Goal: Task Accomplishment & Management: Complete application form

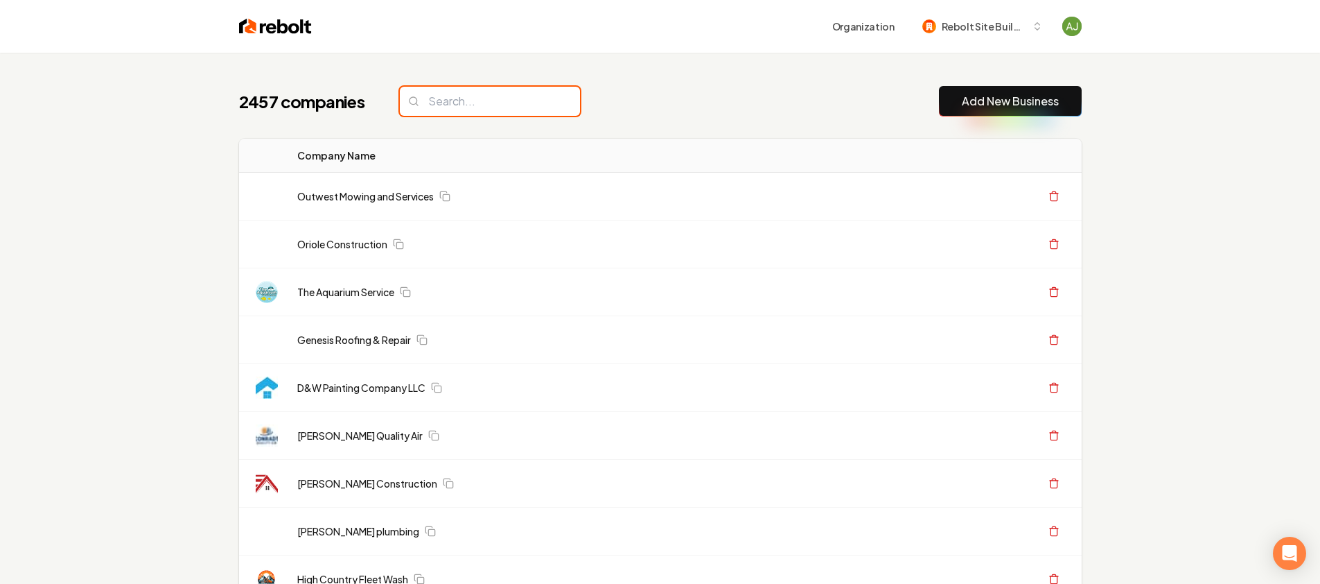
click at [503, 103] on input "search" at bounding box center [490, 101] width 180 height 29
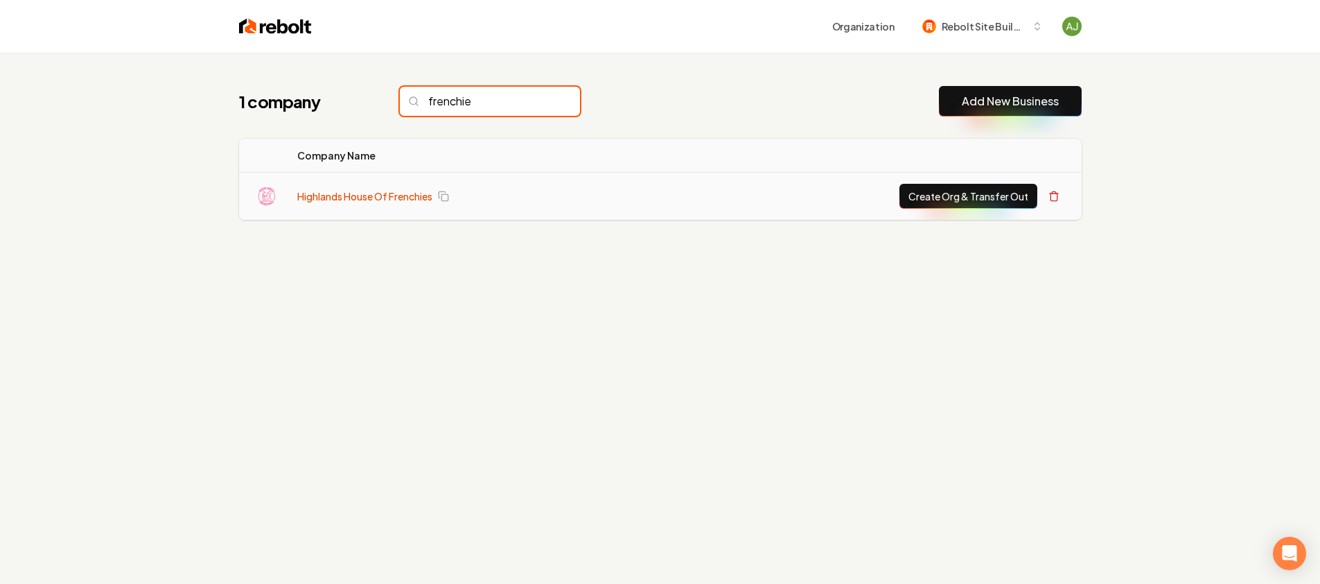
type input "frenchie"
click at [354, 194] on link "Highlands House Of Frenchies" at bounding box center [364, 196] width 135 height 14
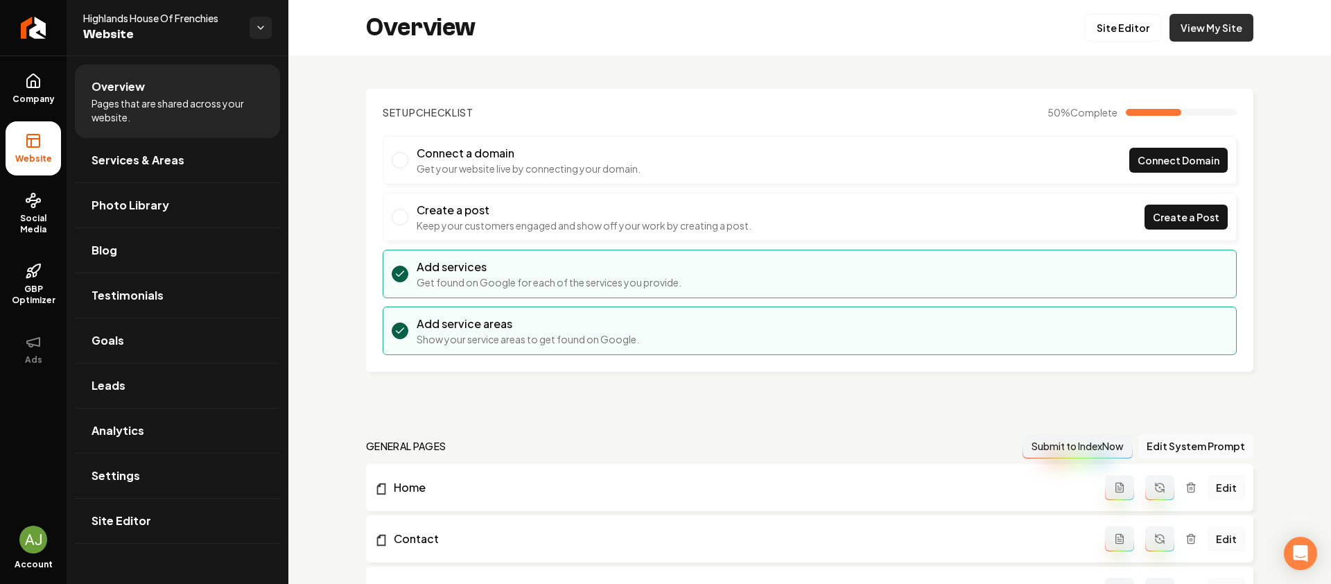
click at [1192, 28] on link "View My Site" at bounding box center [1211, 28] width 84 height 28
click at [39, 36] on link "Return to dashboard" at bounding box center [33, 27] width 67 height 55
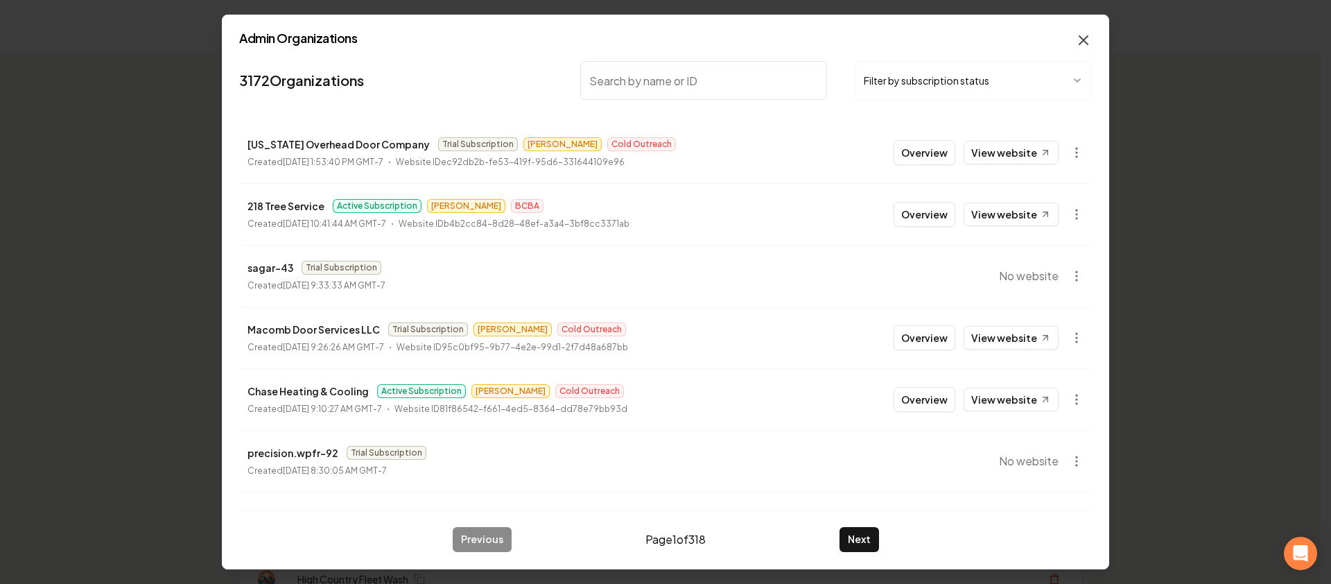
click at [1079, 37] on icon "button" at bounding box center [1083, 40] width 17 height 17
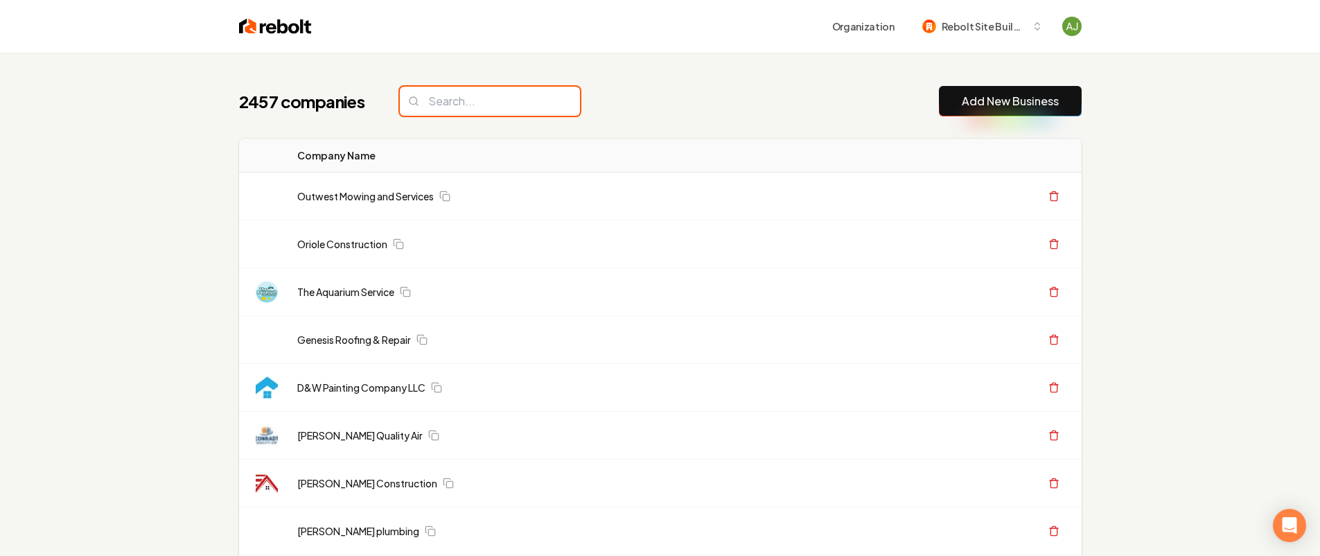
click at [452, 103] on input "search" at bounding box center [490, 101] width 180 height 29
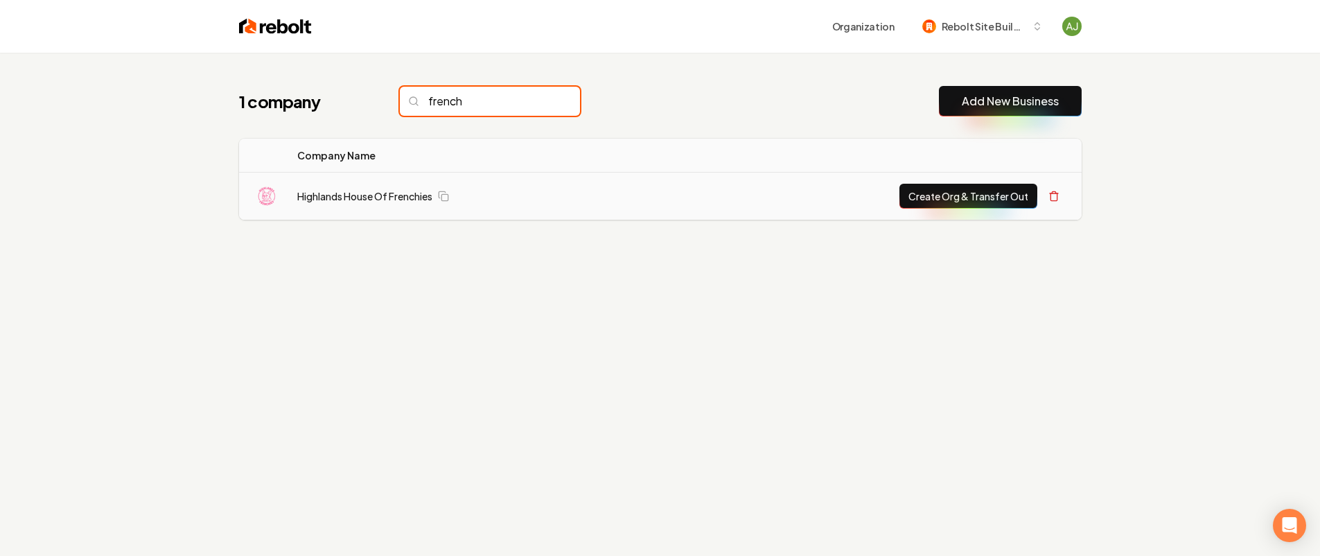
type input "french"
click at [945, 201] on button "Create Org & Transfer Out" at bounding box center [969, 196] width 138 height 25
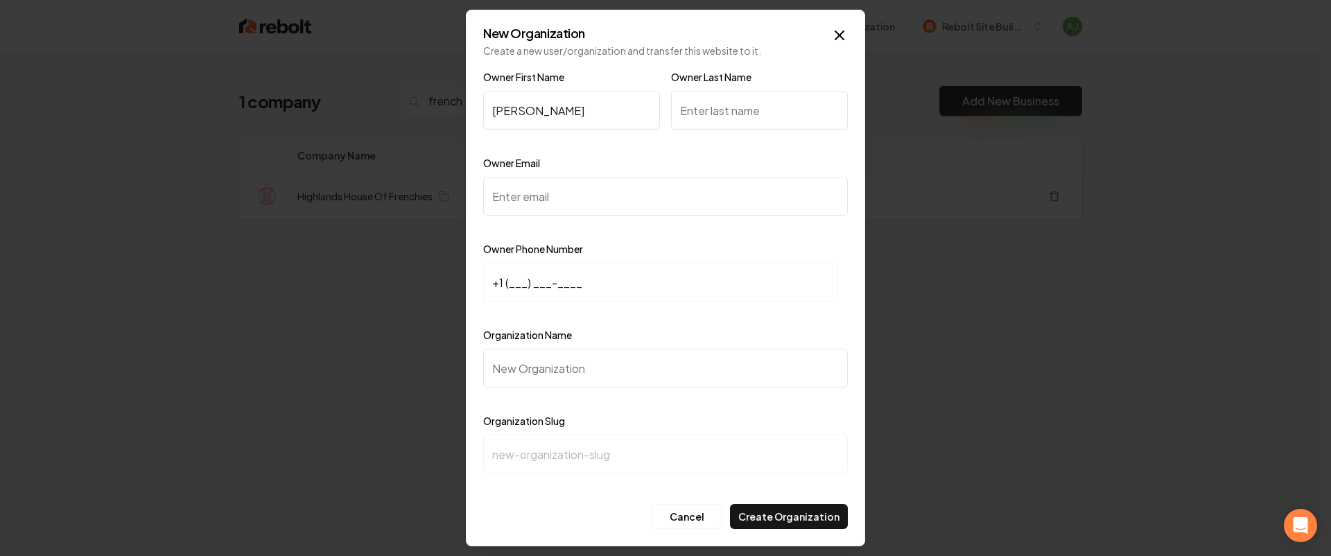
type input "Jasmine"
click at [722, 119] on input "Owner Last Name" at bounding box center [759, 110] width 177 height 39
type input "Jones"
click at [605, 195] on input "Owner Email" at bounding box center [665, 196] width 365 height 39
paste input "hhofrenchies@gmail.com"
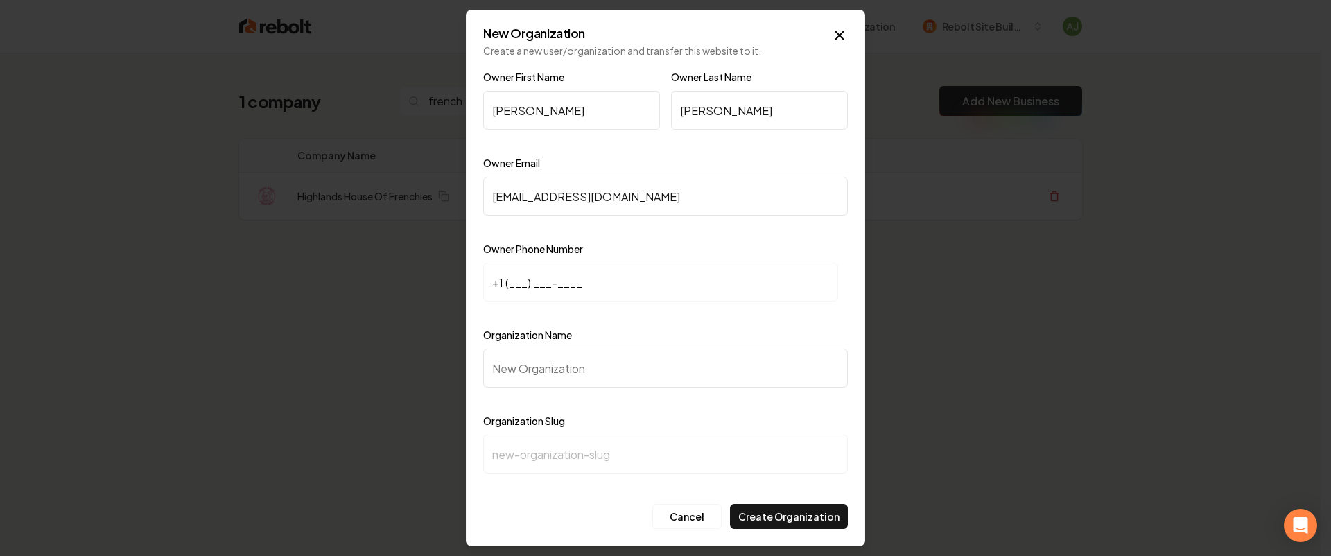
type input "hhofrenchies@gmail.com"
click at [578, 284] on input "+1 (___) ___-____" at bounding box center [660, 282] width 355 height 39
paste input "186) 341-4172"
type input "+1 (186) 341-4172"
click at [523, 368] on input "Organization Name" at bounding box center [665, 368] width 365 height 39
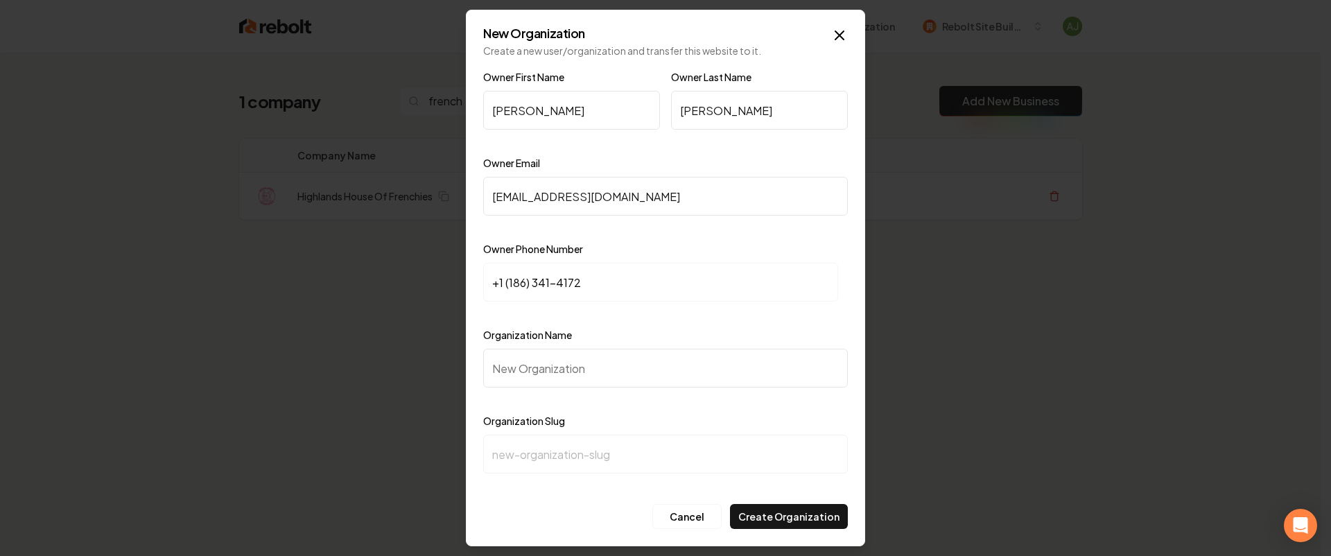
type input "H"
type input "h"
type input "Hi"
type input "hi"
type input "Hig"
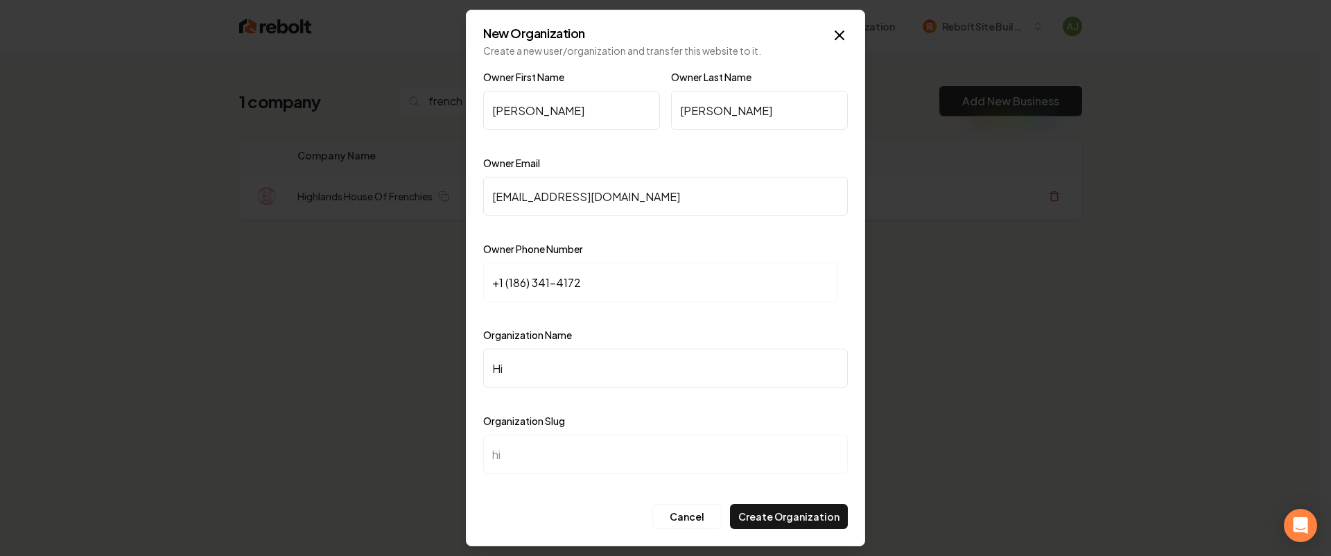
type input "hig"
type input "High"
type input "high"
type input "Highl"
type input "highl"
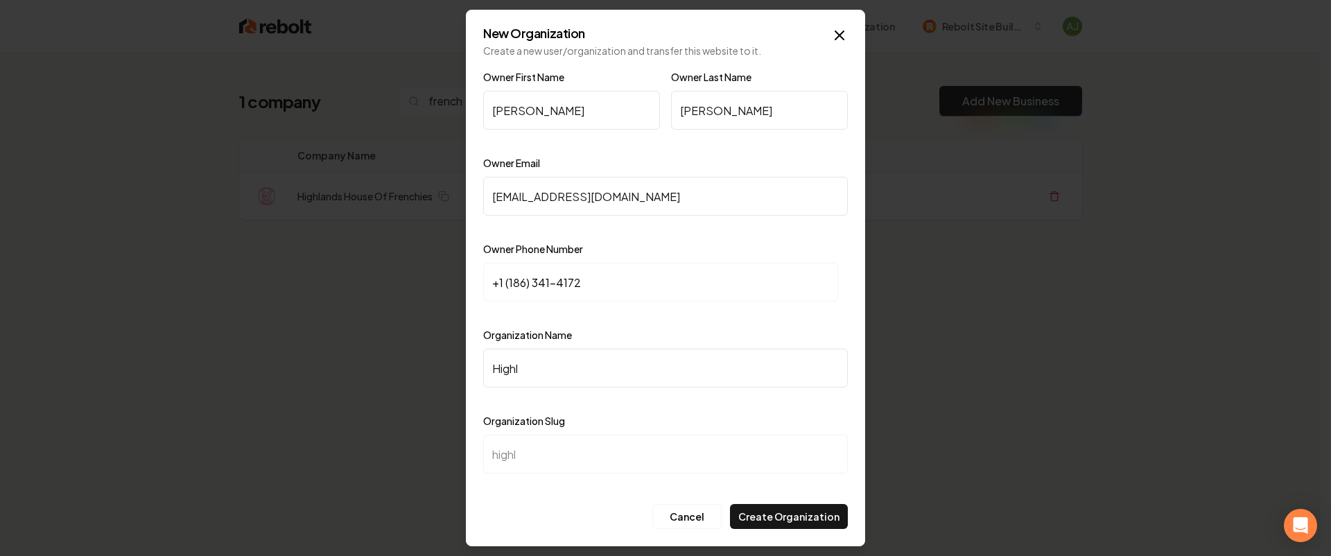
type input "Highla"
type input "highla"
type input "Highlan"
type input "highlan"
type input "Highland"
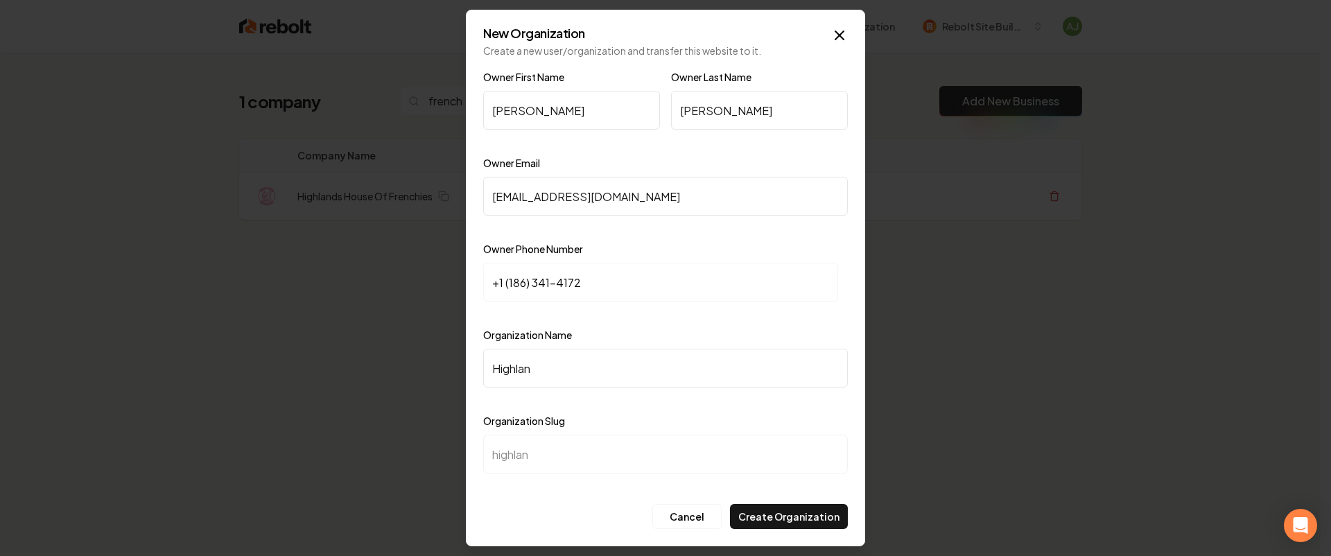
type input "highland"
type input "Highlands"
type input "highlands"
type input "Highlands H"
type input "highlands-h"
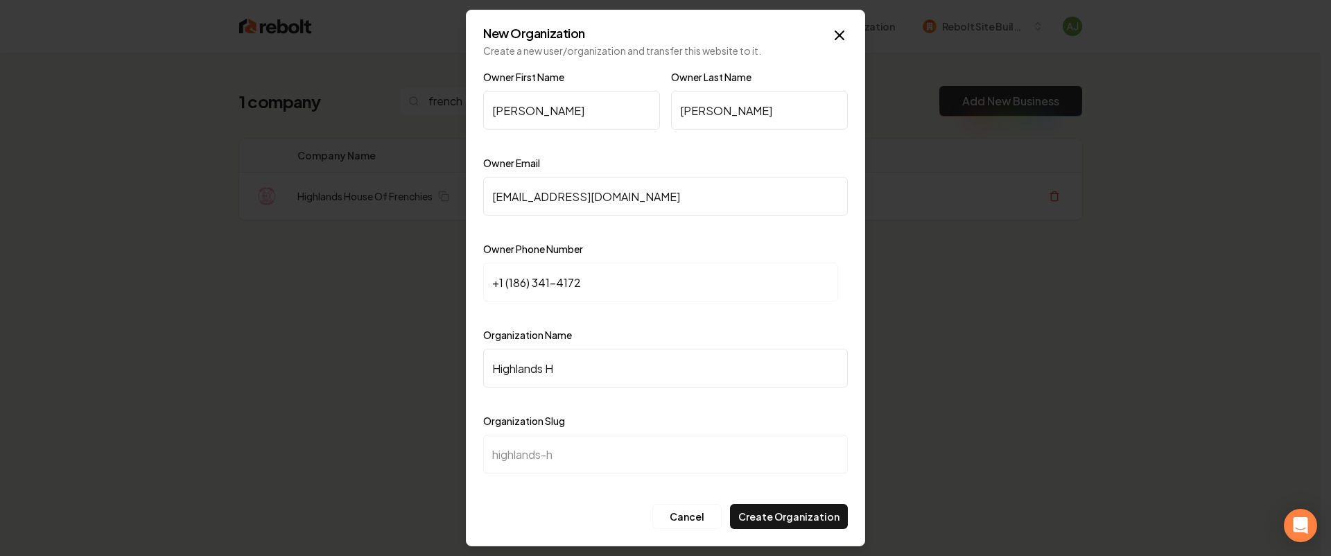
type input "Highlands Ho"
type input "highlands-ho"
type input "Highlands Hou"
type input "highlands-hou"
type input "Highlands Hous"
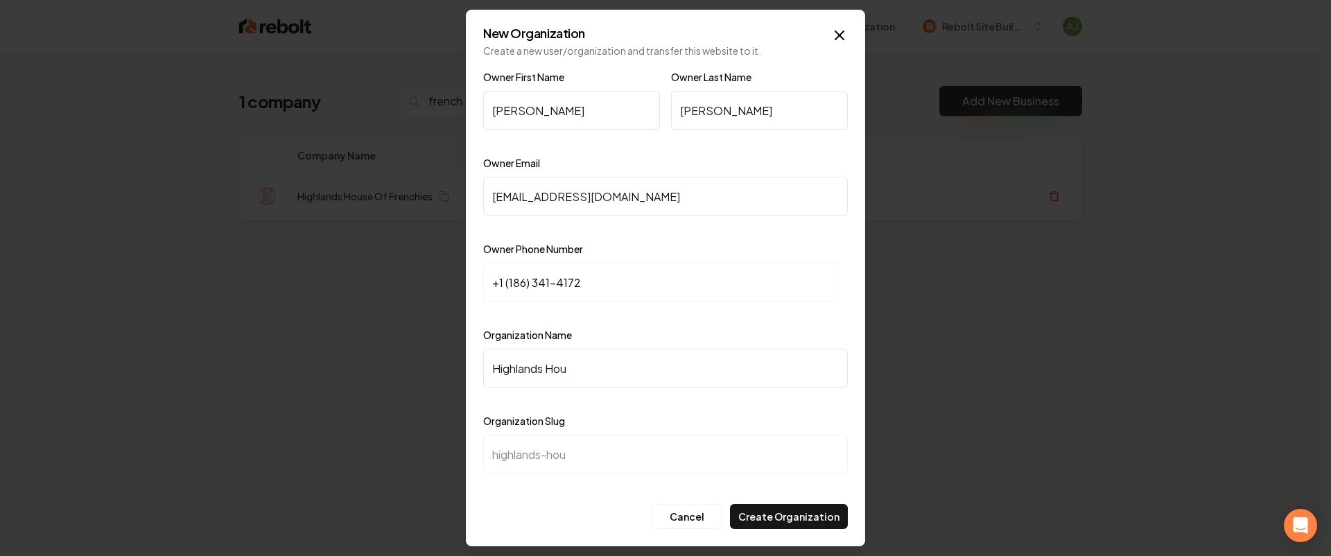
type input "highlands-hous"
type input "Highlands House"
type input "highlands-house"
type input "Highlands House o"
type input "highlands-house-o"
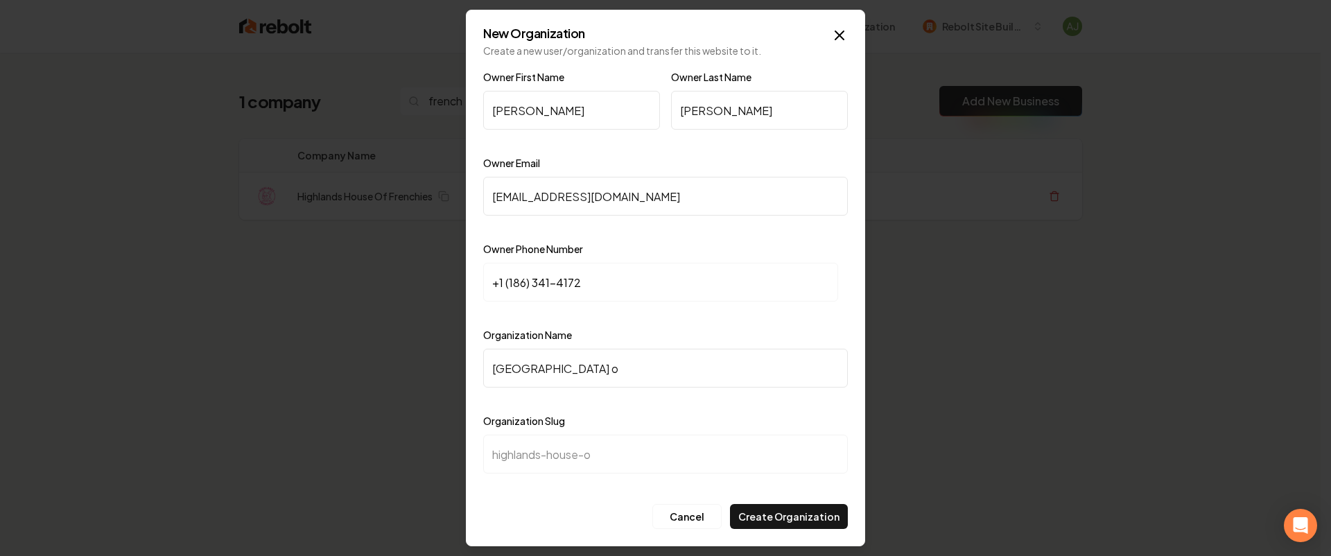
type input "Highlands House of"
type input "highlands-house-of"
type input "Highlands House of F"
type input "highlands-house-of-f"
type input "Highlands House of Fr"
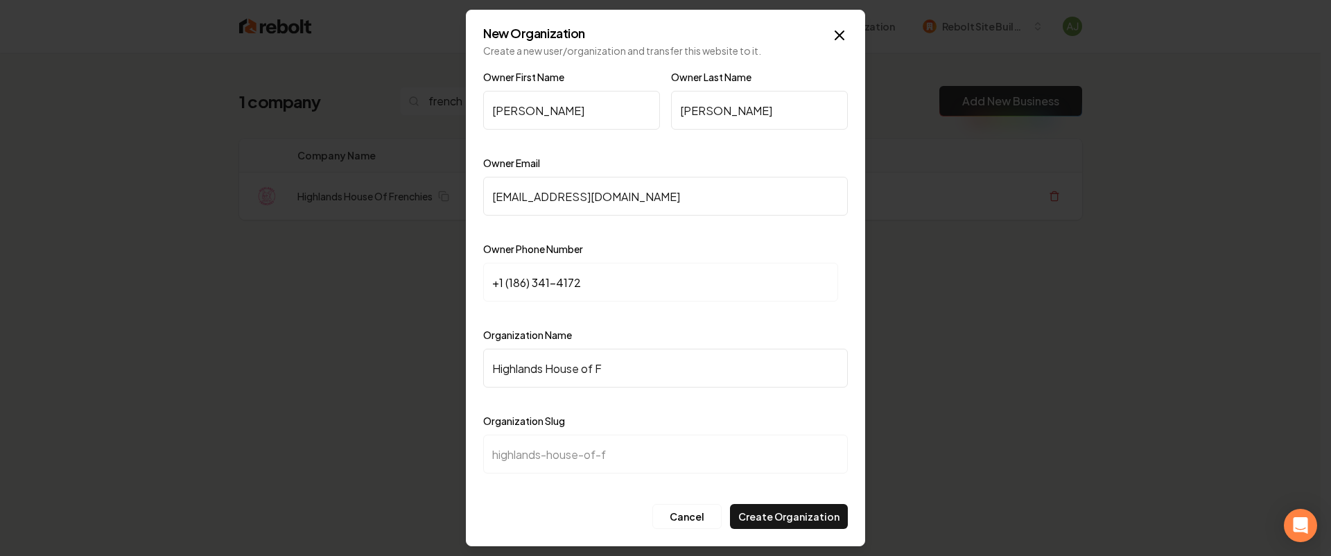
type input "highlands-house-of-fr"
type input "Highlands House of Fre"
type input "highlands-house-of-fre"
type input "Highlands House of Fren"
type input "highlands-house-of-fren"
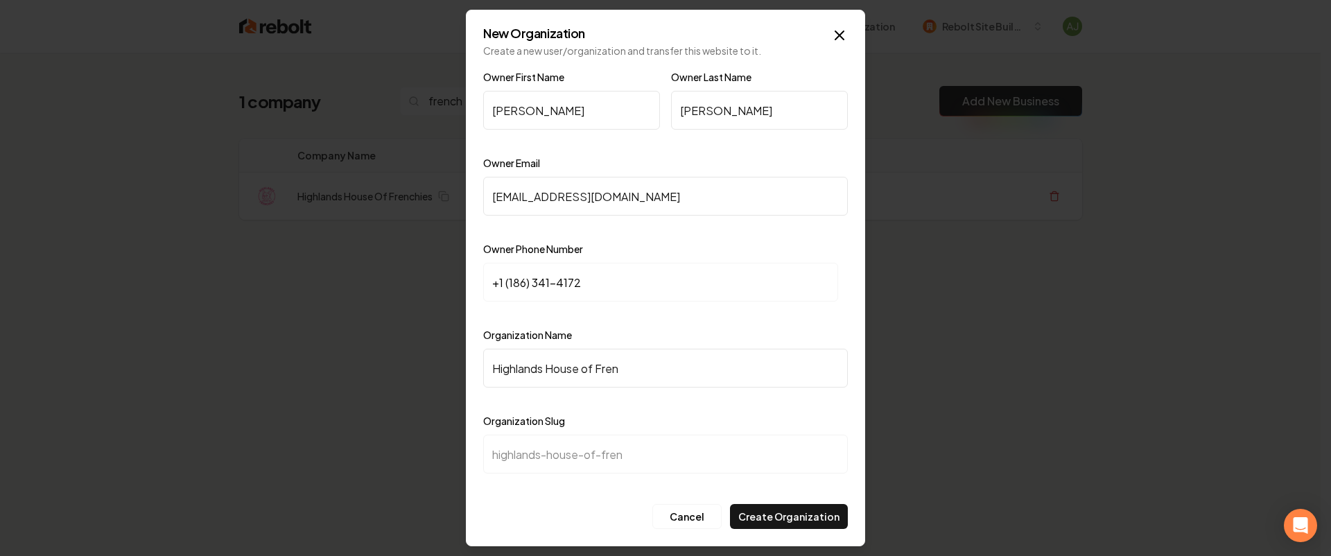
type input "Highlands House of Frenc"
type input "highlands-house-of-frenc"
type input "Highlands House of French"
type input "highlands-house-of-french"
type input "Highlands House of Frenchi"
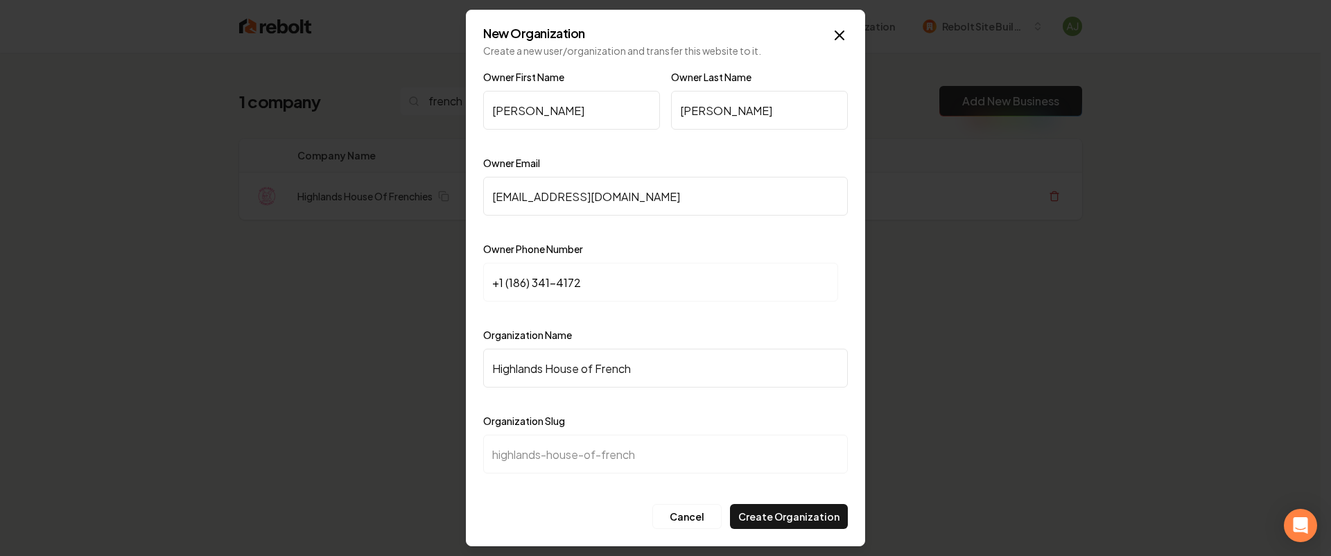
type input "highlands-house-of-frenchi"
type input "Highlands House of Frenchie"
type input "highlands-house-of-frenchie"
type input "Highlands House of Frenchies"
type input "highlands-house-of-frenchies"
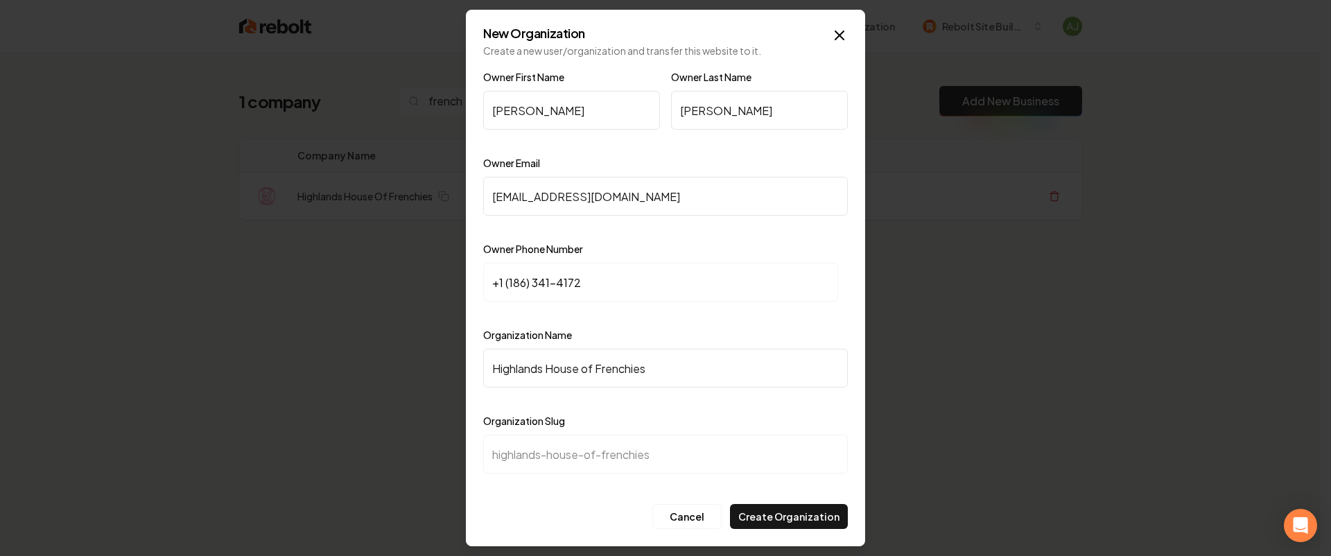
type input "Highlands House of Frenchies"
click at [607, 271] on input "+1 (186) 341-4172" at bounding box center [660, 282] width 355 height 39
drag, startPoint x: 616, startPoint y: 288, endPoint x: 428, endPoint y: 294, distance: 187.2
click at [428, 294] on body "Organization Rebolt Site Builder 1 company french Add New Business Logo Company…" at bounding box center [660, 278] width 1320 height 556
paste input "863) 414-1723"
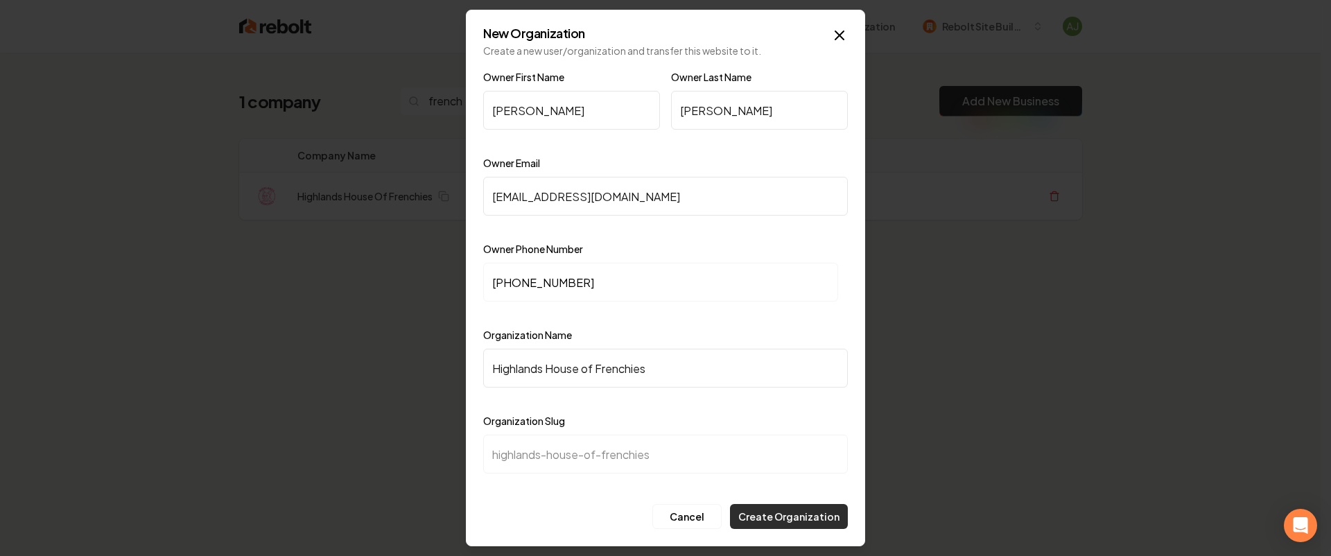
type input "+1 (863) 414-1723"
click at [813, 519] on button "Create Organization" at bounding box center [789, 516] width 118 height 25
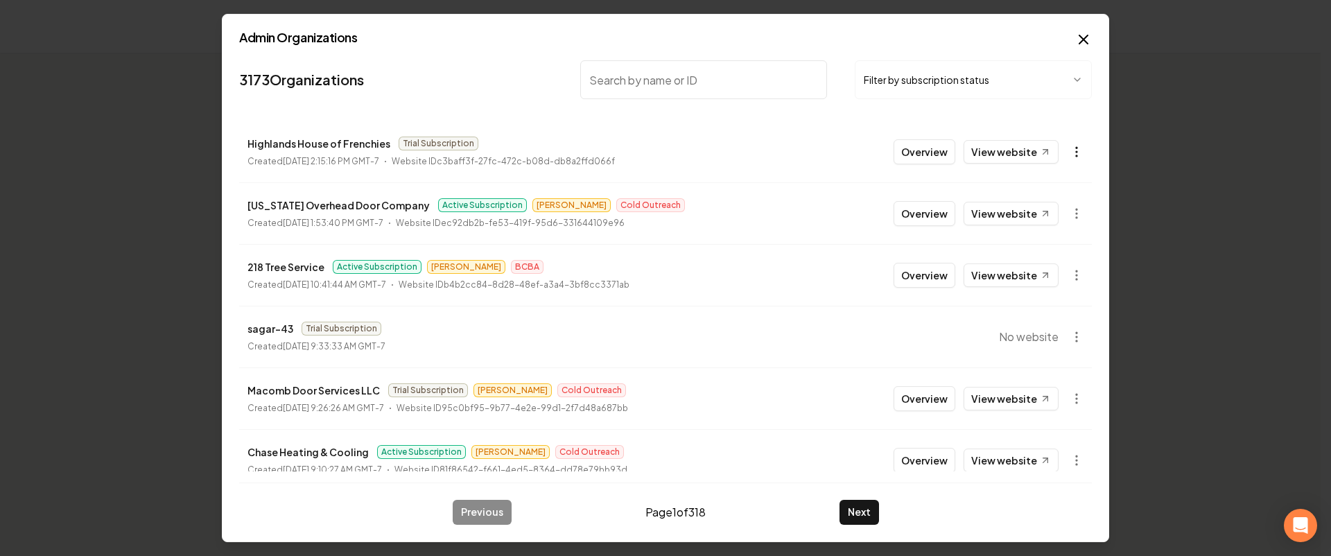
click at [1071, 153] on body "Organization Rebolt Site Builder Loading... Loading... Admin Organizations 3173…" at bounding box center [660, 278] width 1320 height 556
click at [1038, 207] on div "Get Payment Link" at bounding box center [1032, 205] width 88 height 22
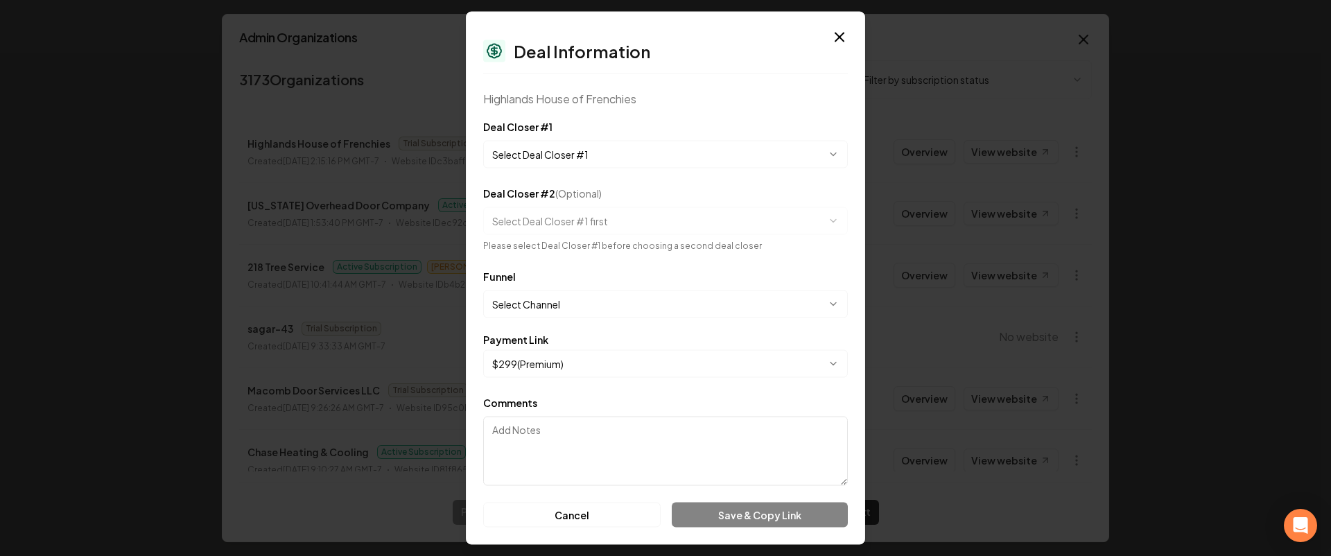
click at [603, 148] on body "Organization Rebolt Site Builder Loading... Loading... Admin Organizations 3173…" at bounding box center [660, 278] width 1320 height 556
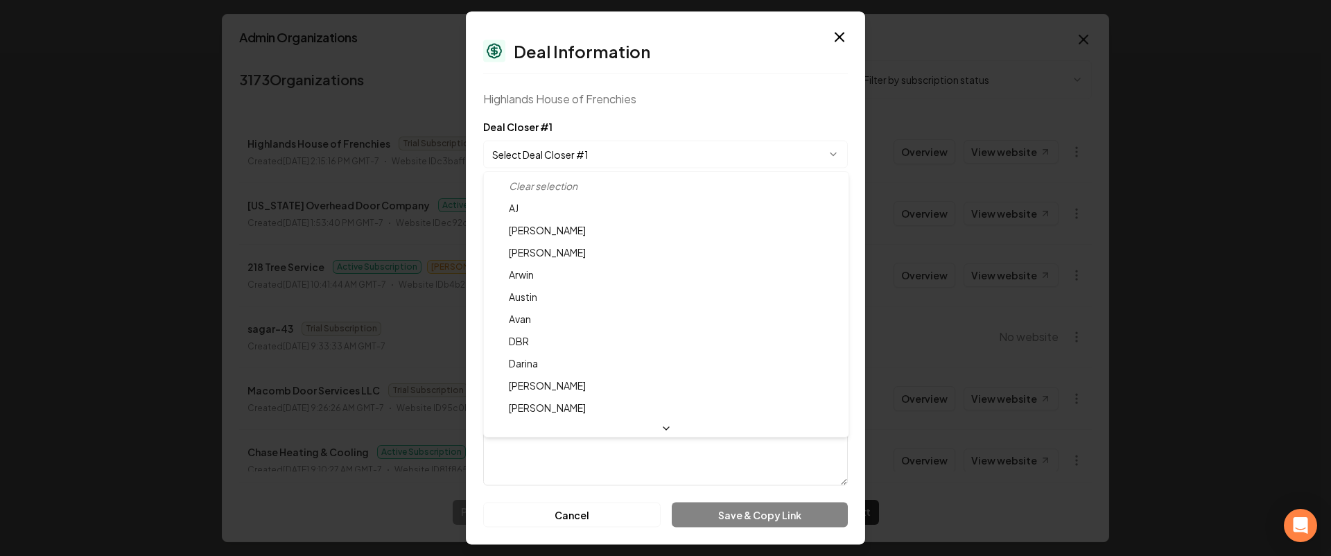
select select "**********"
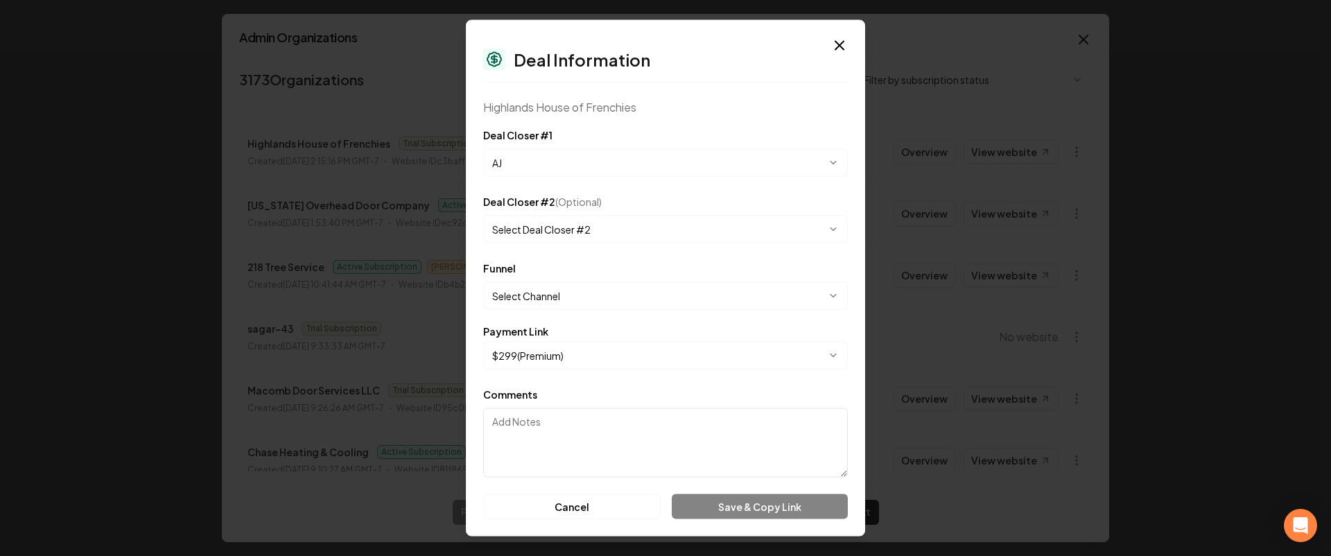
click at [532, 200] on label "Deal Closer #2 (Optional)" at bounding box center [542, 201] width 119 height 12
click at [532, 216] on button "Select Deal Closer #2" at bounding box center [665, 230] width 365 height 28
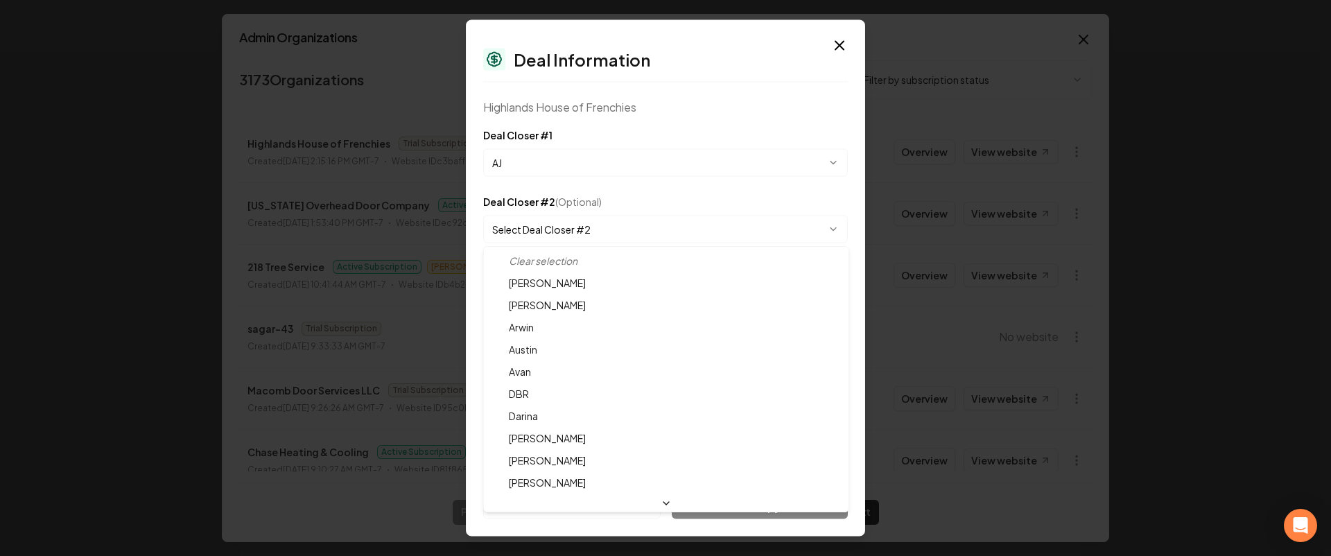
click at [556, 211] on div at bounding box center [665, 278] width 1331 height 556
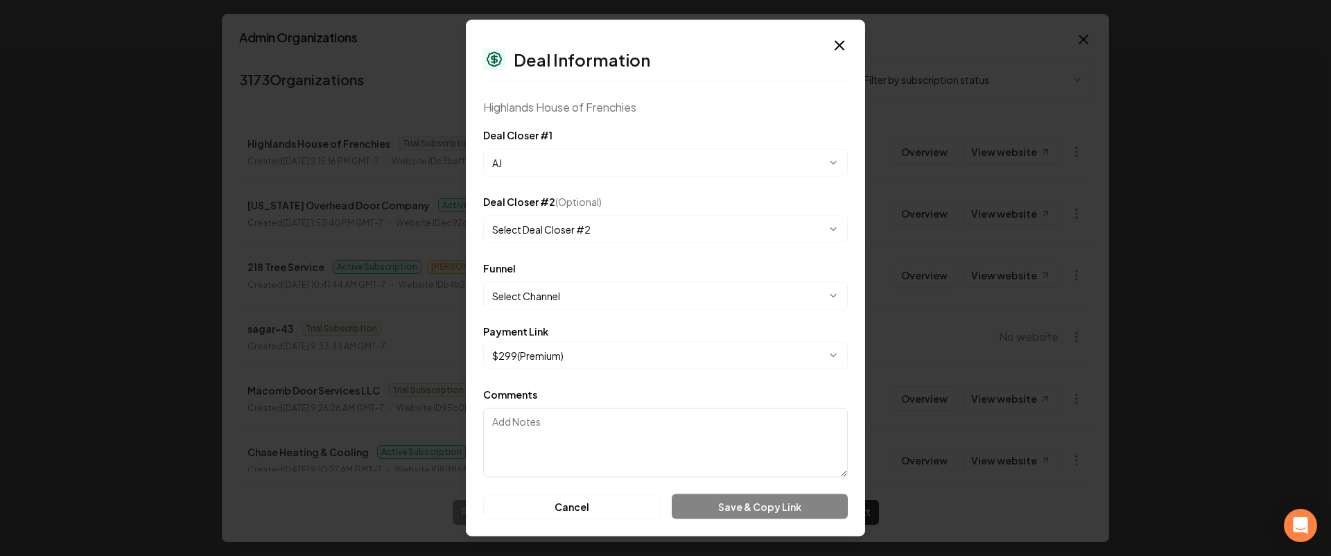
click at [565, 293] on button "Select Channel" at bounding box center [665, 296] width 365 height 28
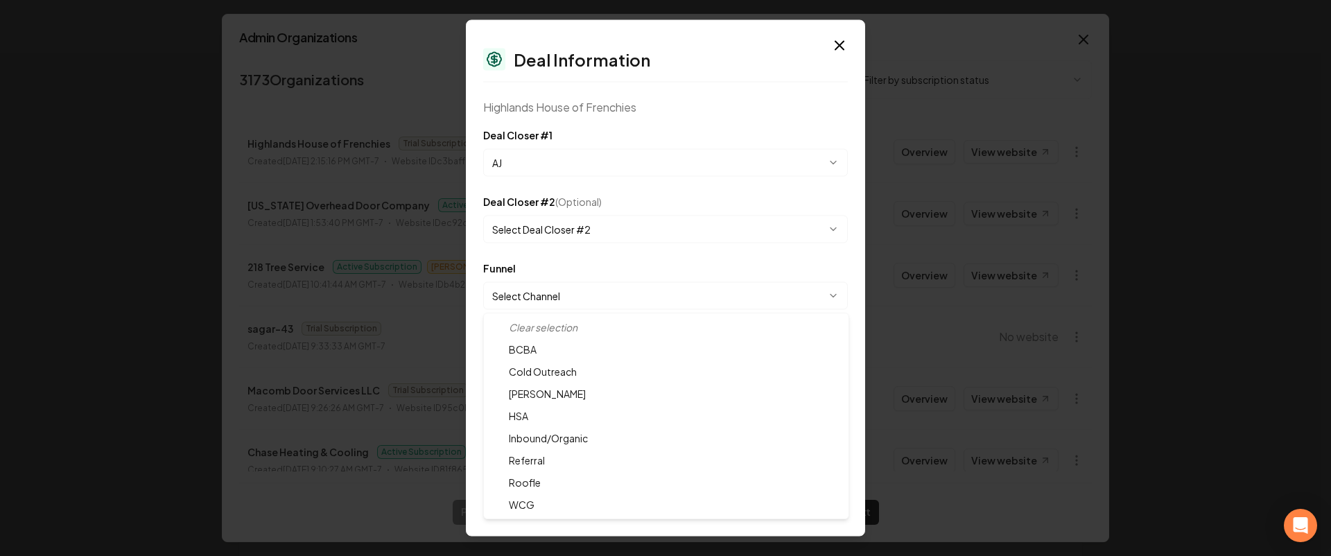
select select "**********"
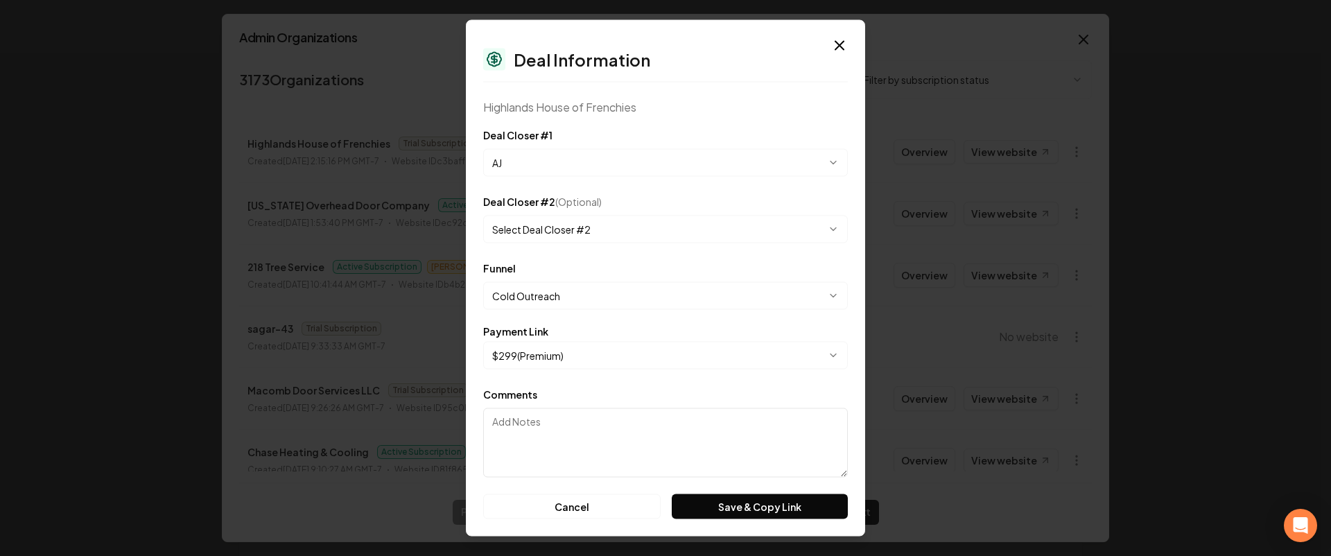
click at [766, 513] on button "Save & Copy Link" at bounding box center [760, 506] width 176 height 25
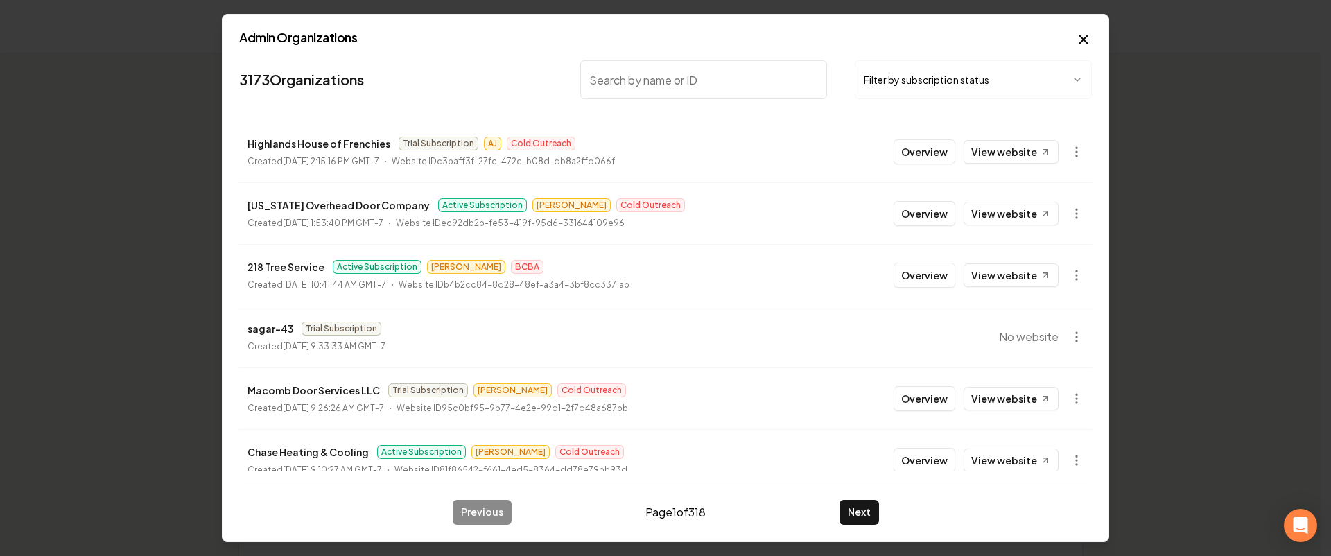
click at [1088, 43] on icon "button" at bounding box center [1083, 39] width 8 height 8
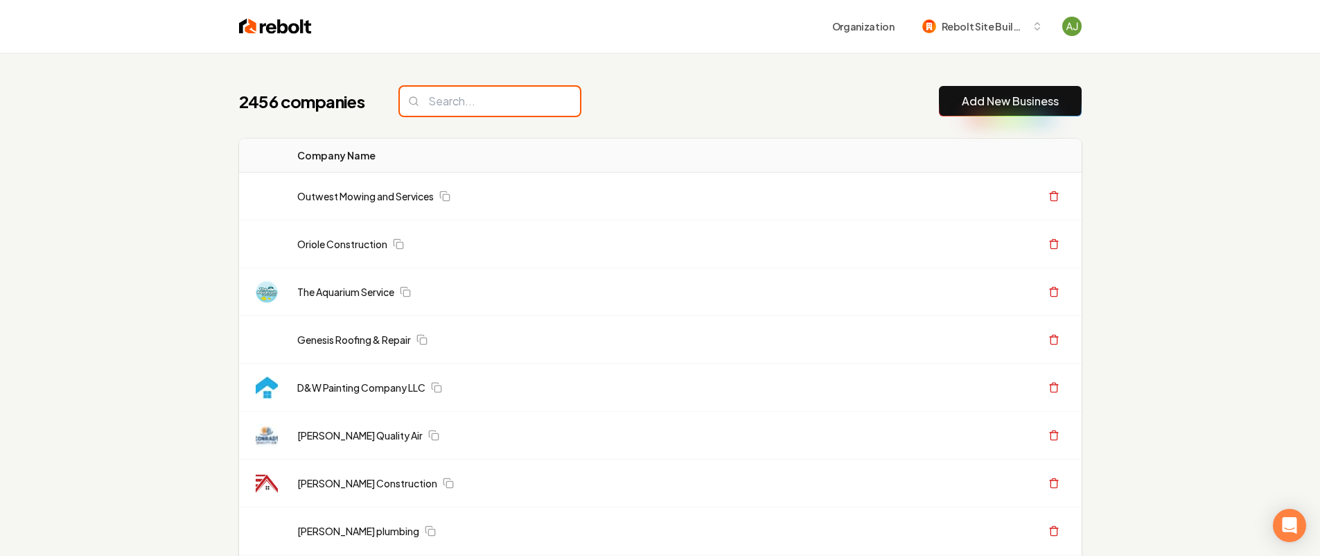
click at [497, 97] on input "search" at bounding box center [490, 101] width 180 height 29
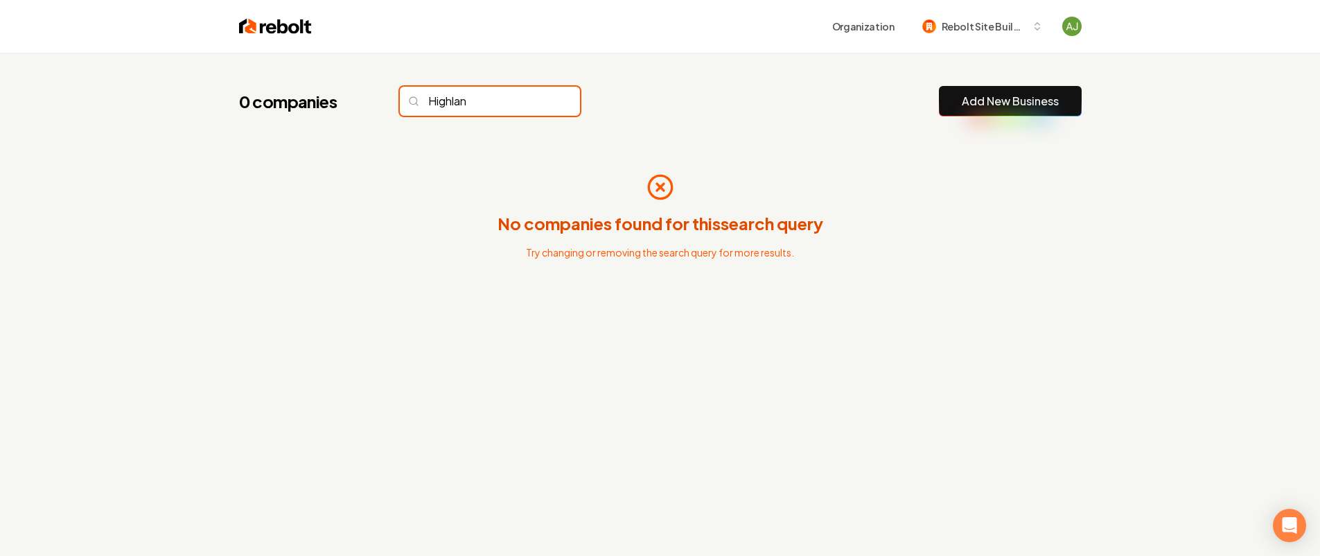
type input "Highland"
click at [540, 101] on input "Highland" at bounding box center [490, 101] width 180 height 29
click at [537, 103] on input "Highland" at bounding box center [490, 101] width 180 height 29
click at [540, 103] on input "Highland" at bounding box center [490, 101] width 180 height 29
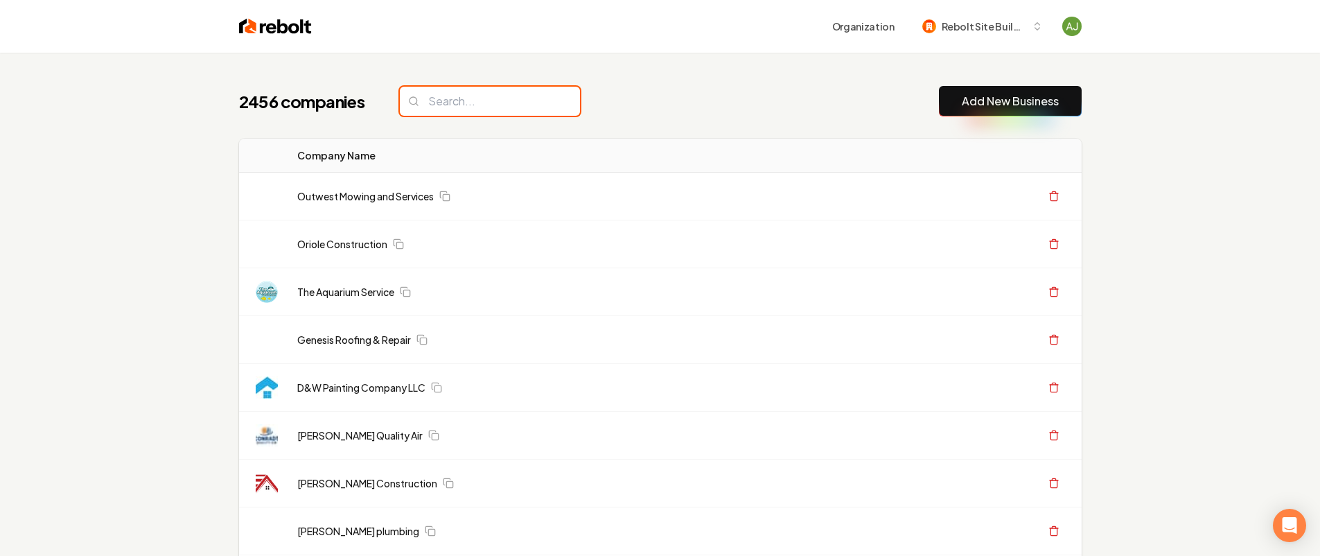
click at [541, 103] on input "search" at bounding box center [490, 101] width 180 height 29
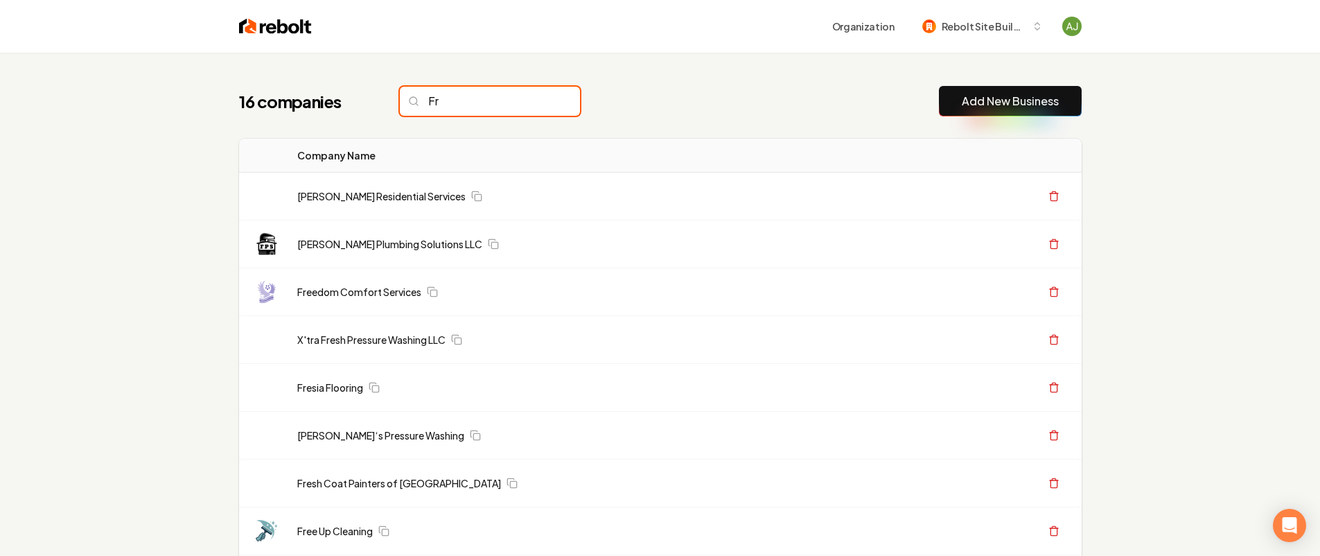
type input "F"
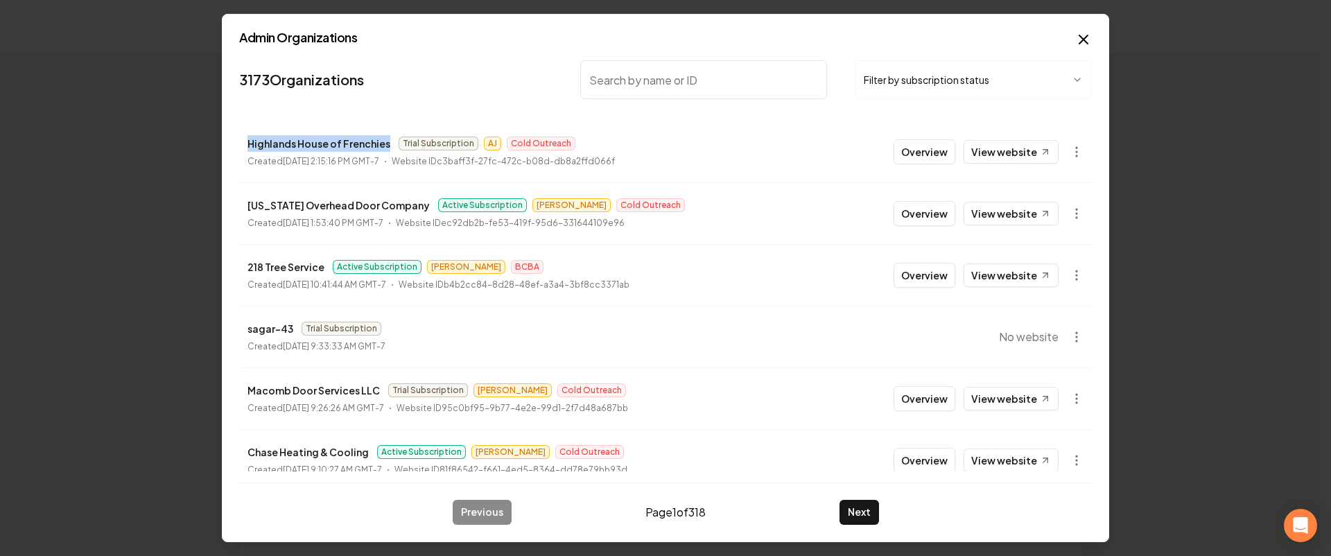
drag, startPoint x: 384, startPoint y: 146, endPoint x: 250, endPoint y: 145, distance: 133.8
click at [250, 145] on p "Highlands House of Frenchies" at bounding box center [318, 143] width 143 height 17
copy p "Highlands House of Frenchies"
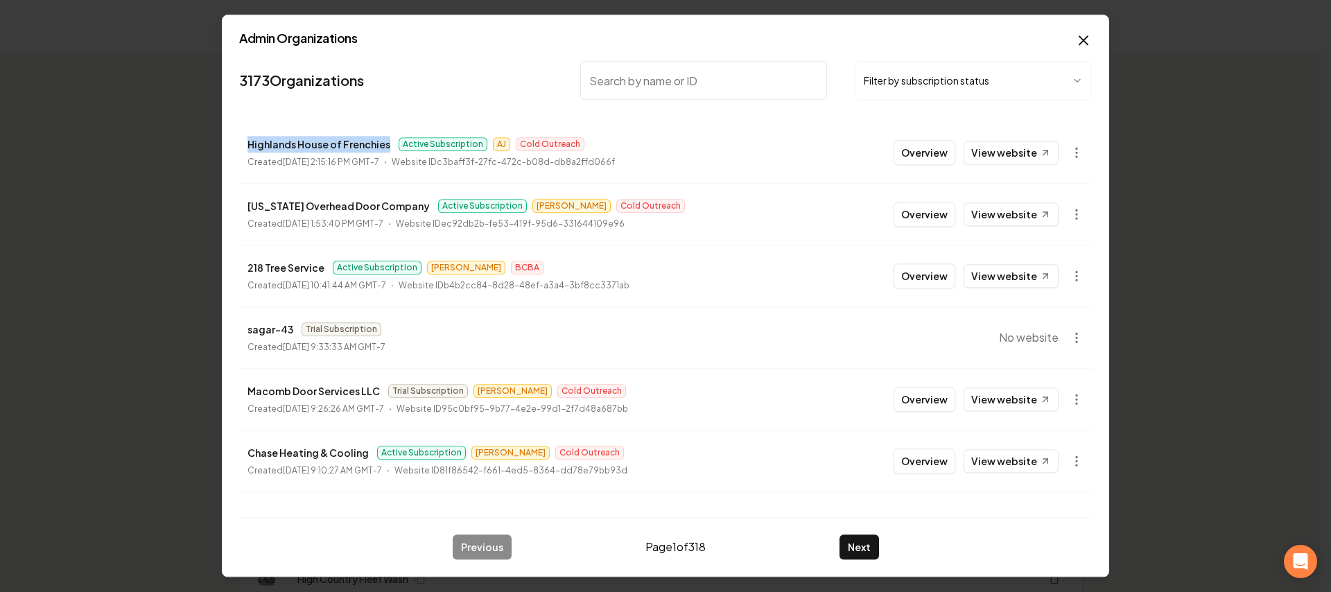
drag, startPoint x: 387, startPoint y: 143, endPoint x: 245, endPoint y: 143, distance: 142.1
click at [245, 143] on li "Highlands House of Frenchies Active Subscription AJ Cold Outreach Created Septe…" at bounding box center [665, 152] width 853 height 61
click at [931, 162] on button "Overview" at bounding box center [924, 152] width 62 height 25
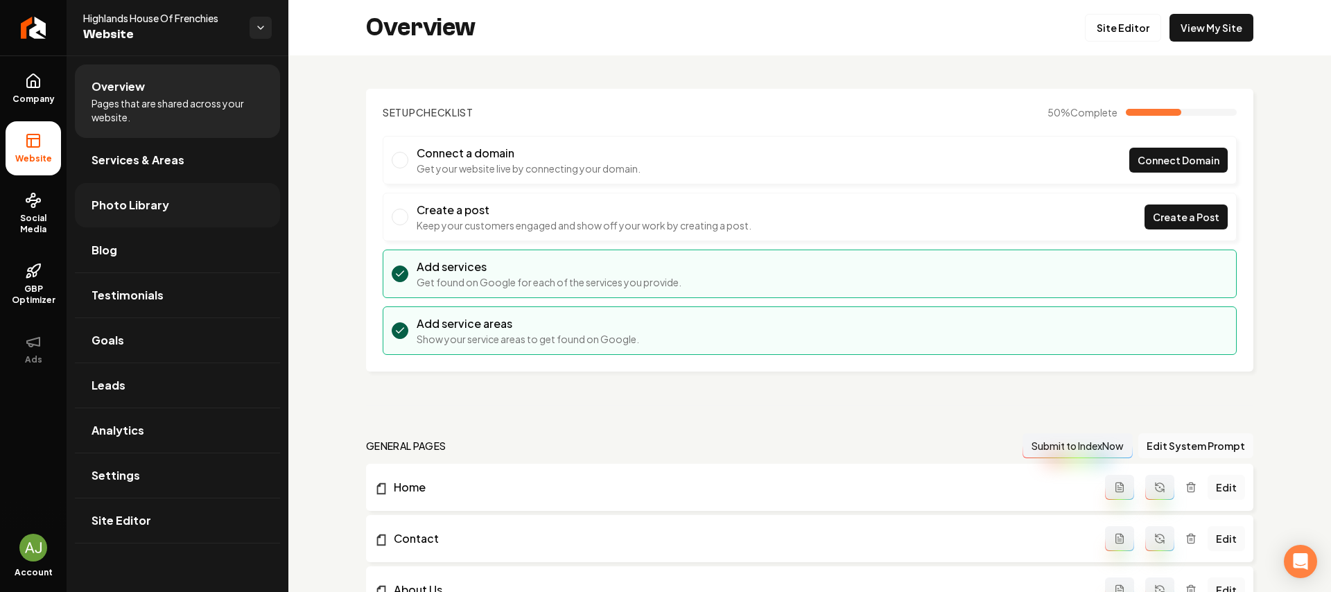
click at [158, 211] on span "Photo Library" at bounding box center [130, 205] width 78 height 17
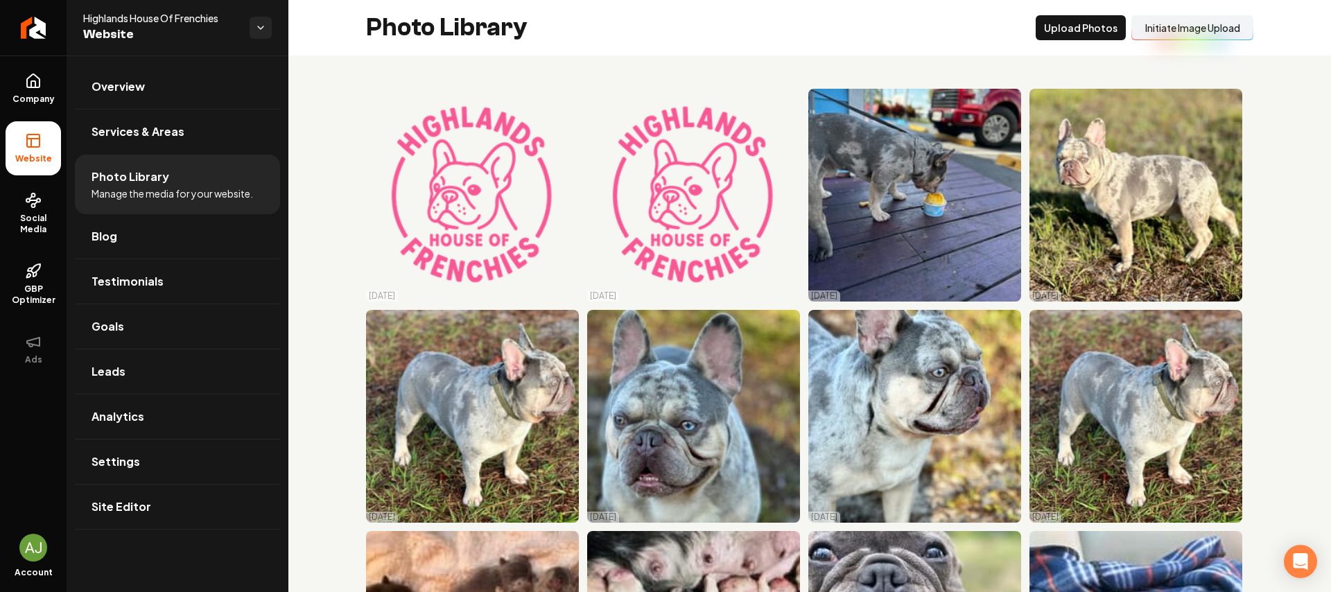
click at [1200, 26] on button "Initiate Image Upload" at bounding box center [1192, 27] width 122 height 25
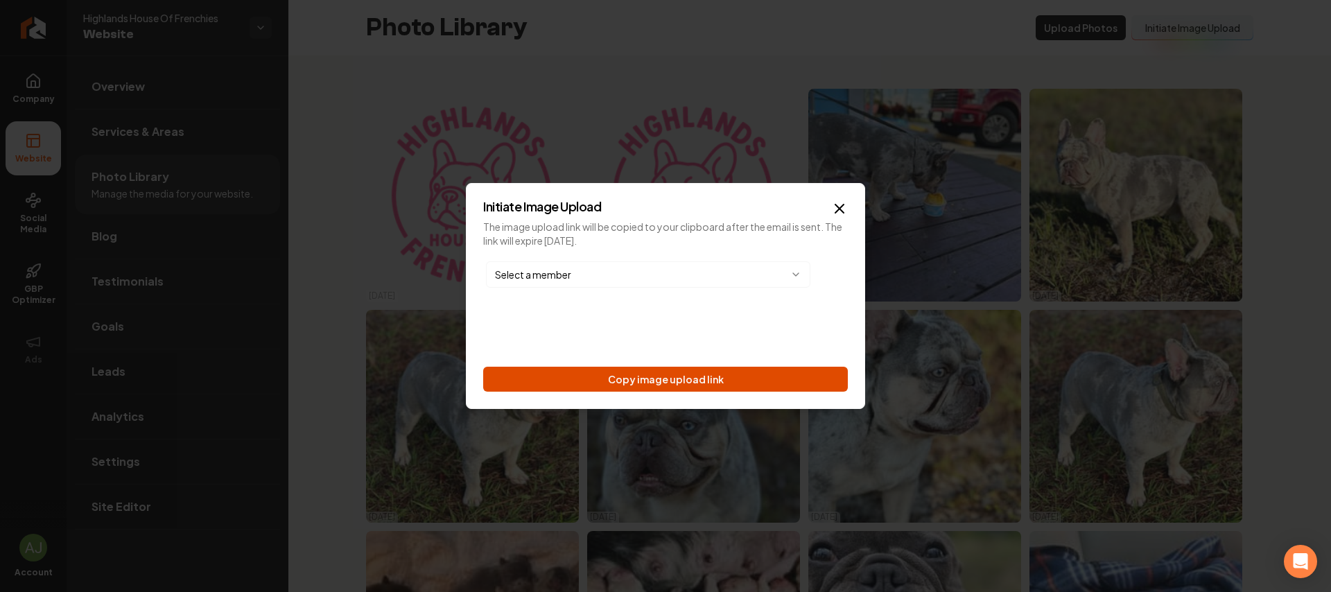
click at [659, 379] on button "Copy image upload link" at bounding box center [665, 379] width 365 height 25
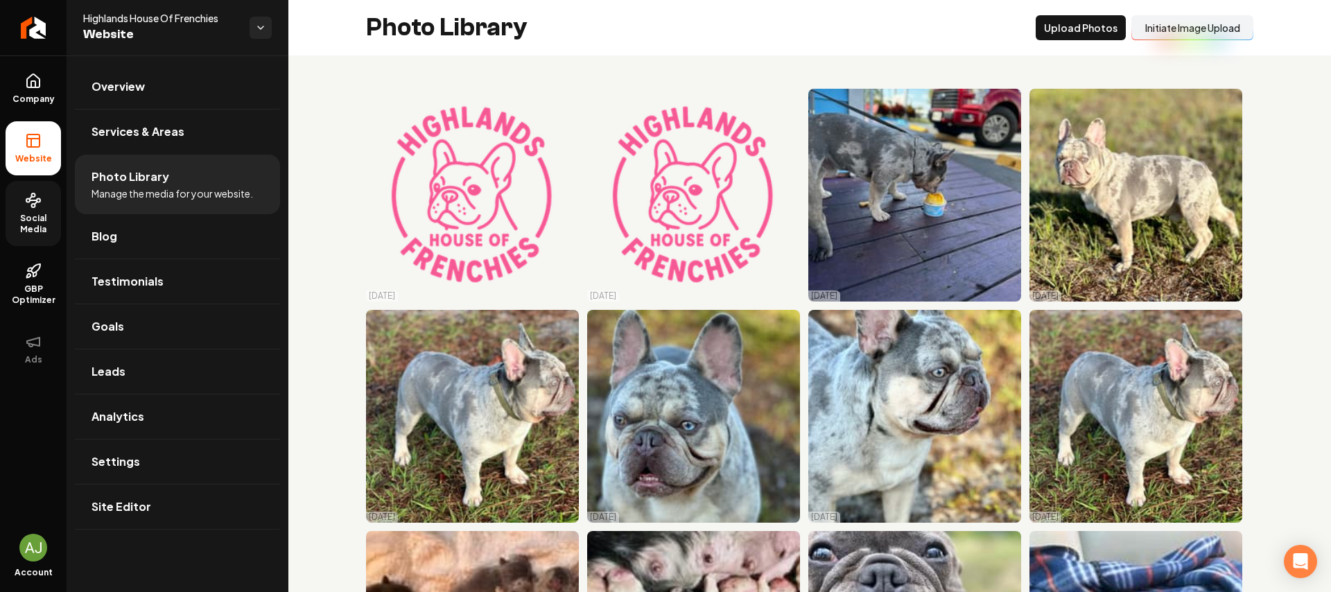
click at [27, 207] on icon at bounding box center [33, 200] width 17 height 17
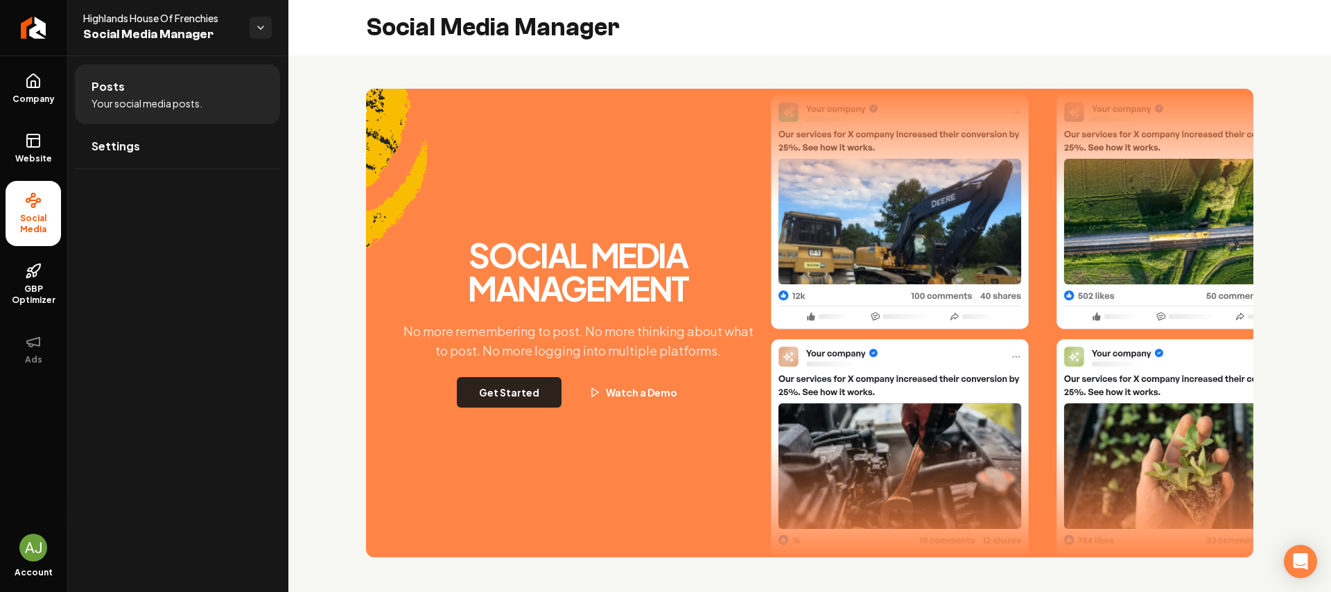
click at [483, 397] on button "Get Started" at bounding box center [509, 392] width 105 height 30
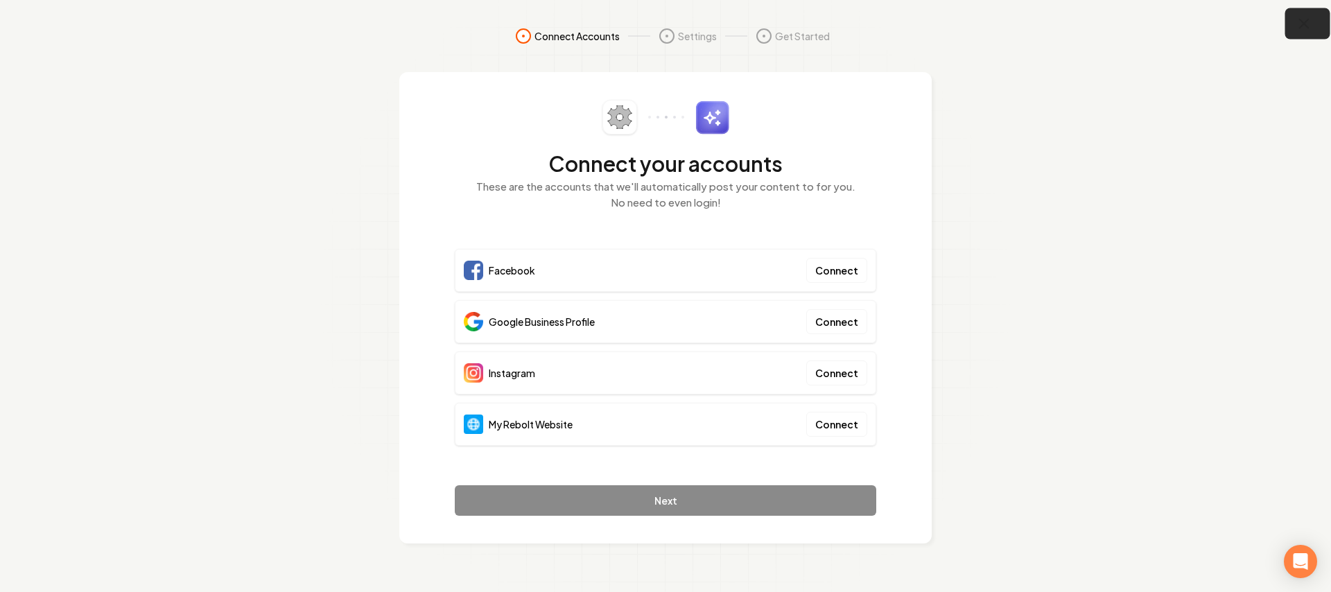
click at [1304, 27] on icon "button" at bounding box center [1304, 23] width 17 height 17
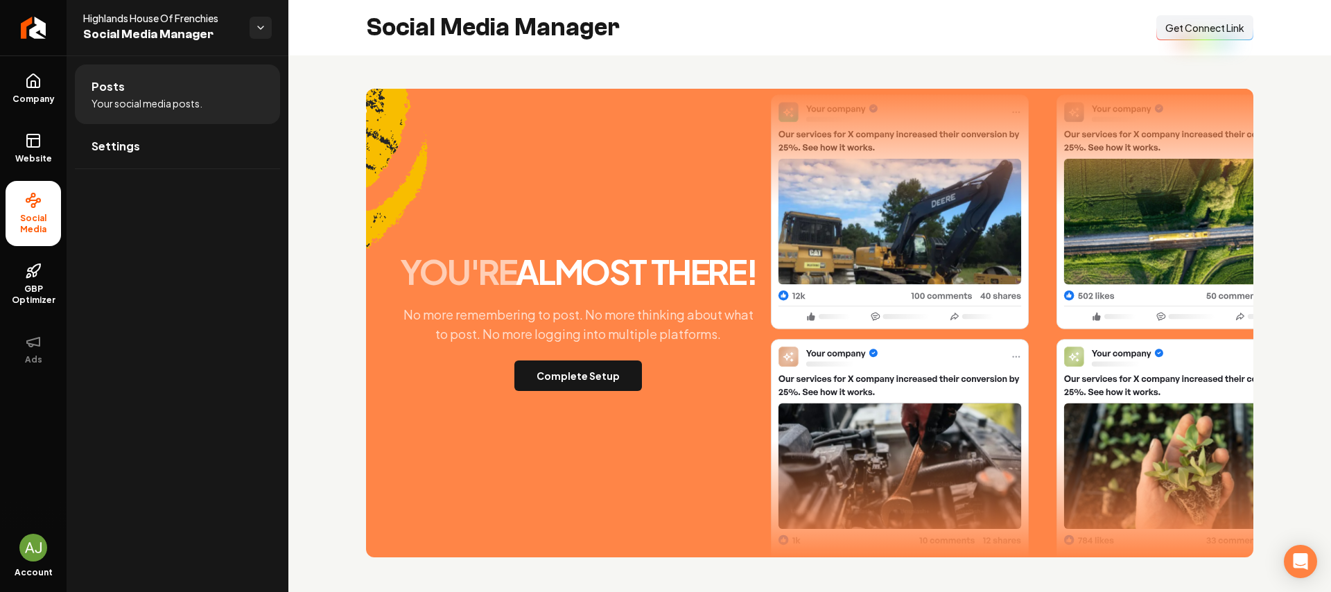
click at [1228, 26] on span "Get Connect Link" at bounding box center [1204, 28] width 79 height 14
click at [34, 103] on span "Company" at bounding box center [33, 99] width 53 height 11
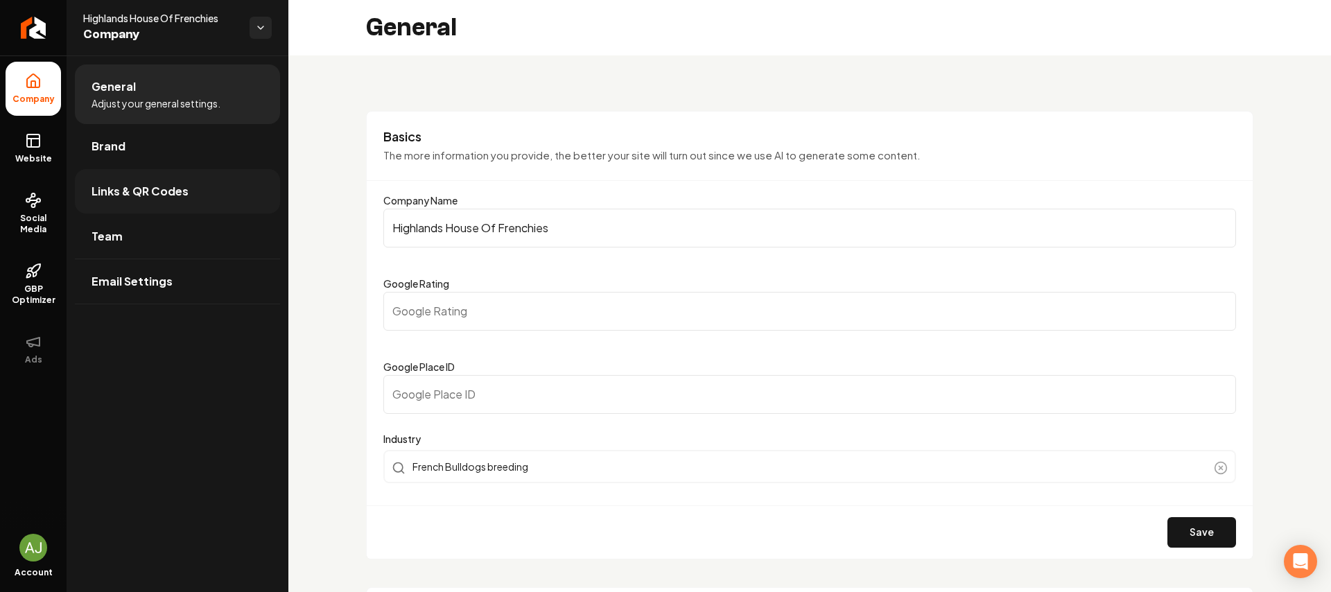
click at [132, 190] on span "Links & QR Codes" at bounding box center [139, 191] width 97 height 17
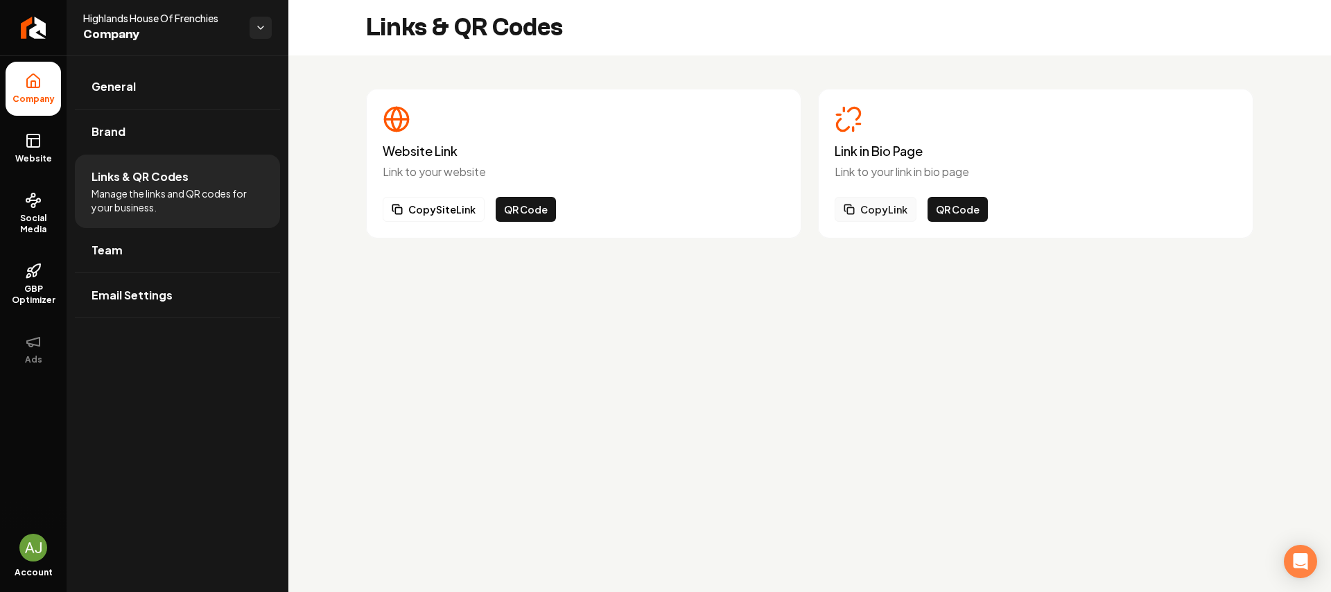
click at [878, 213] on button "Copy Link" at bounding box center [876, 209] width 82 height 25
click at [17, 141] on link "Website" at bounding box center [33, 148] width 55 height 54
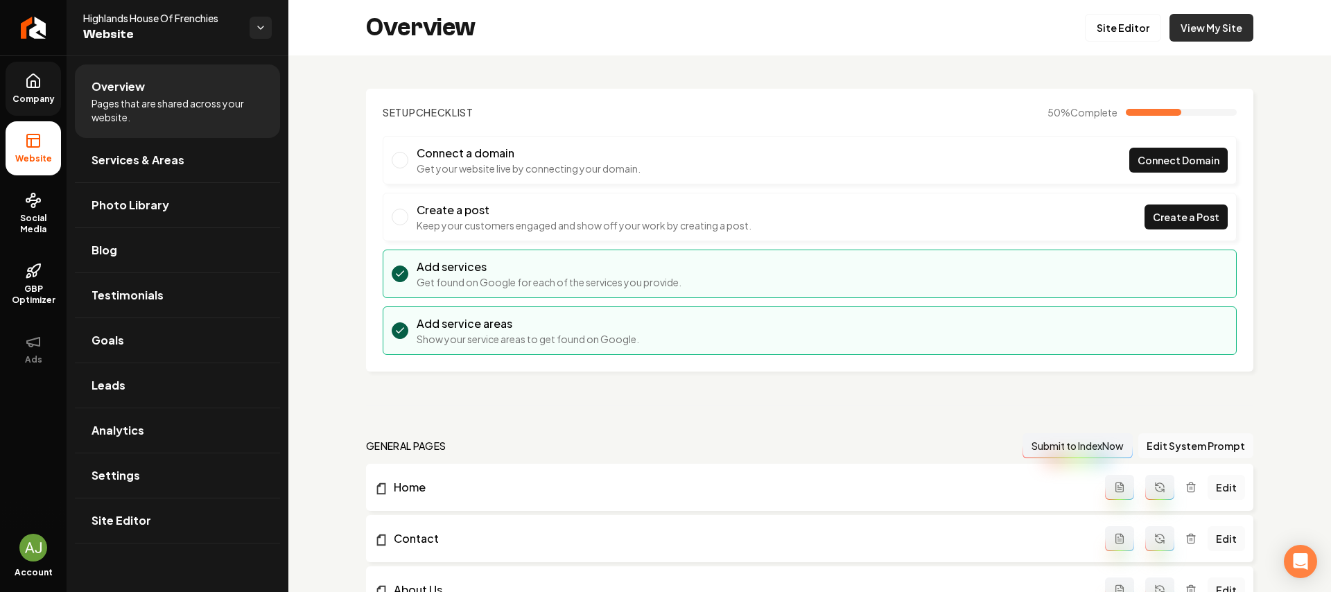
click at [1196, 34] on link "View My Site" at bounding box center [1211, 28] width 84 height 28
